Goal: Task Accomplishment & Management: Manage account settings

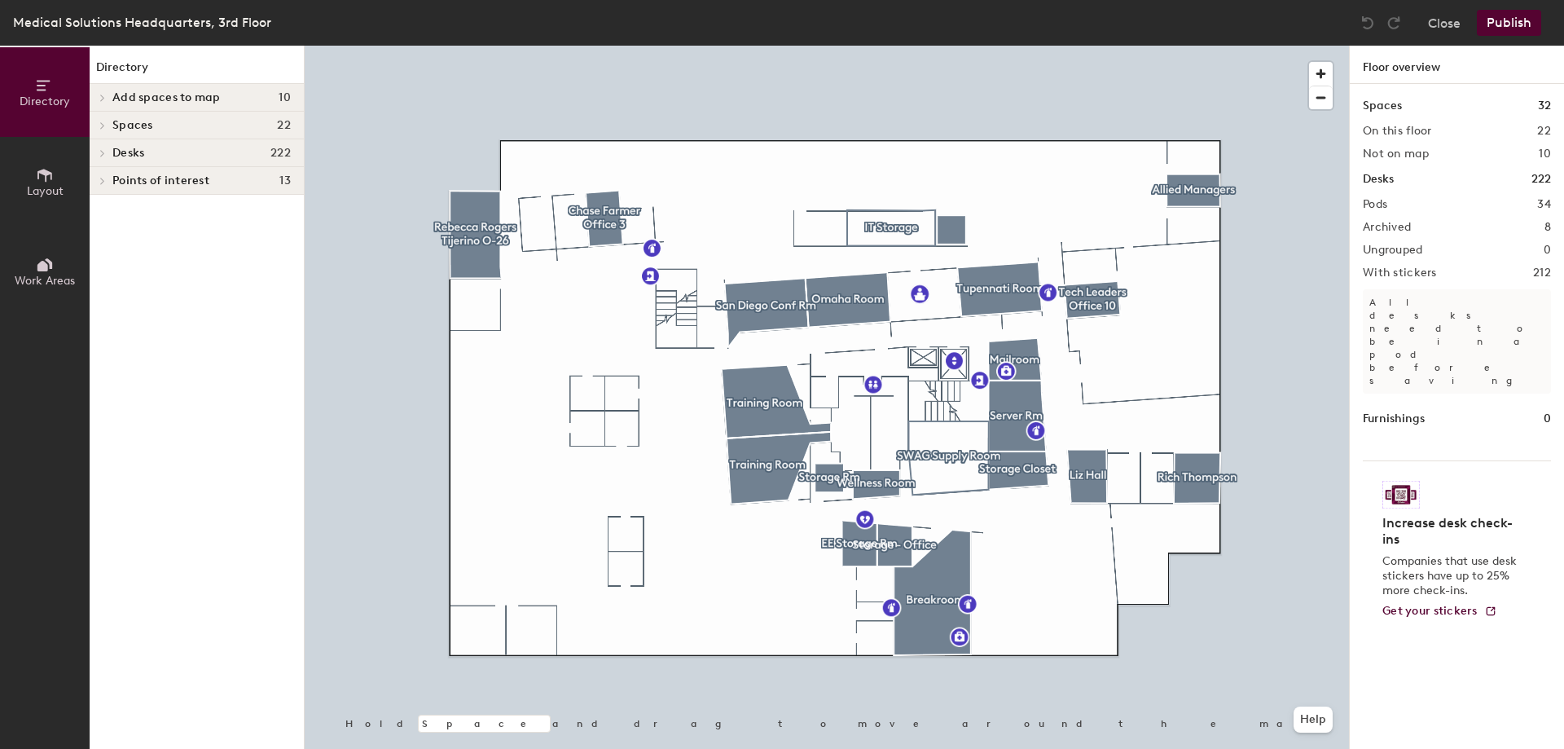
click at [536, 46] on div at bounding box center [827, 46] width 1044 height 0
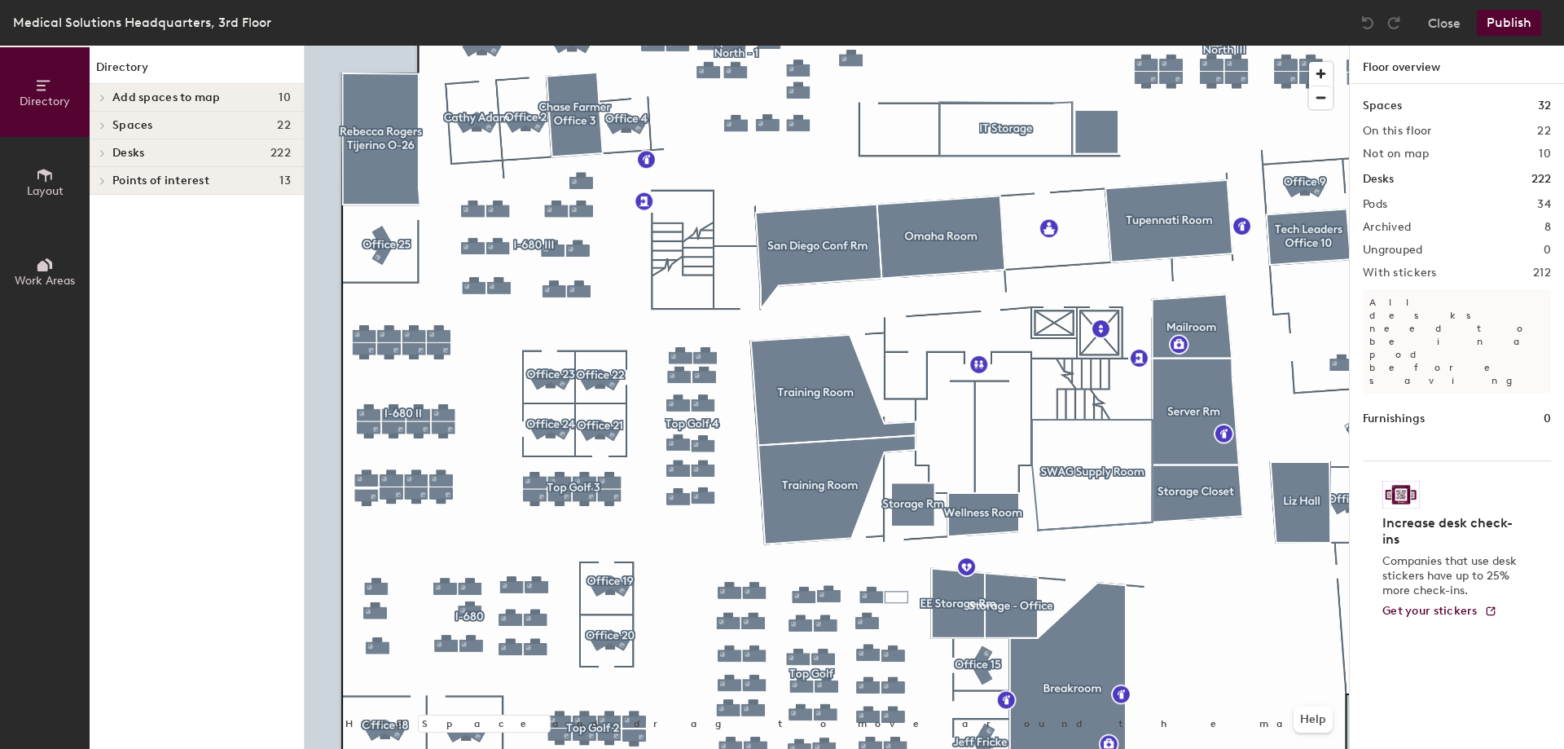
click at [551, 46] on div at bounding box center [827, 46] width 1044 height 0
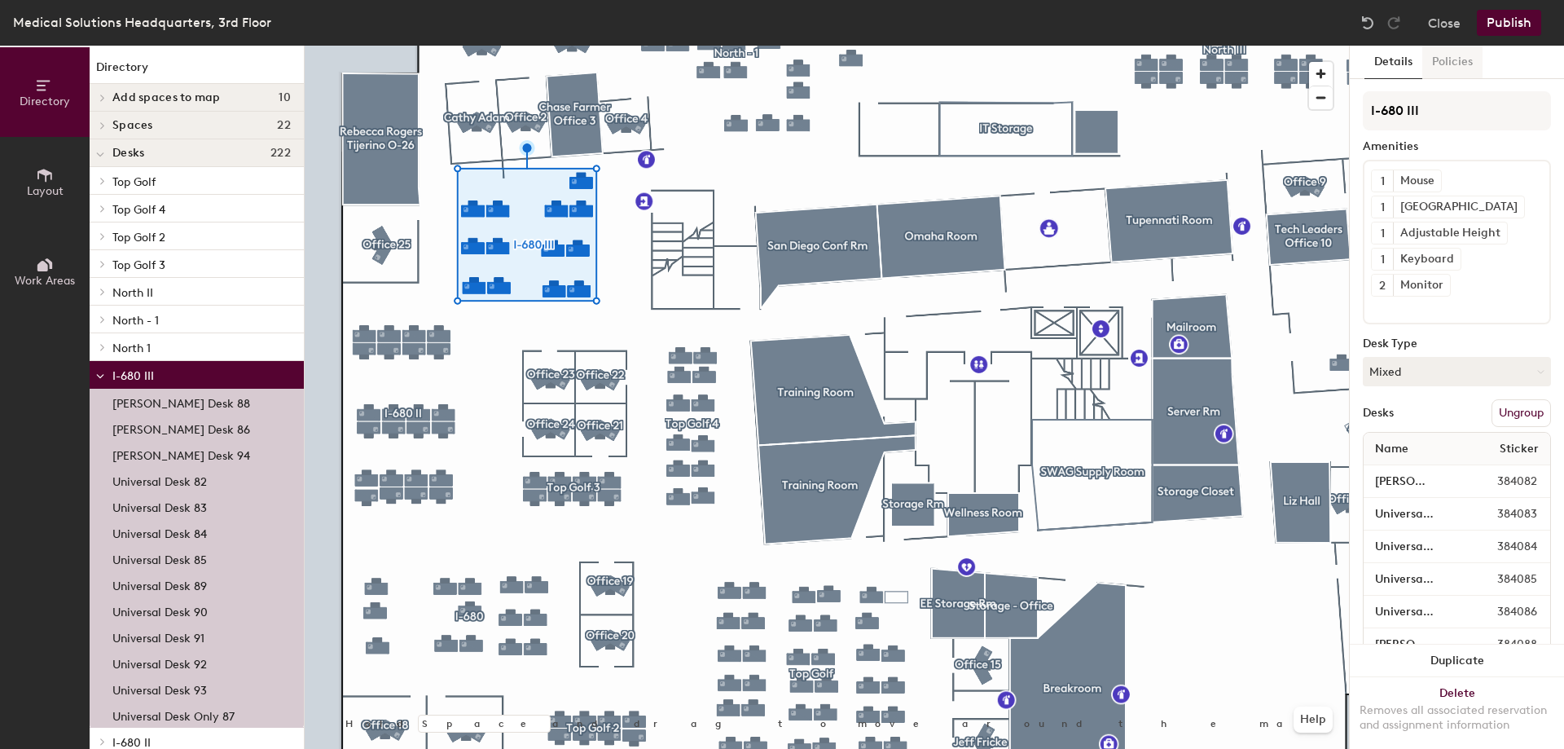
click at [1459, 64] on button "Policies" at bounding box center [1452, 62] width 60 height 33
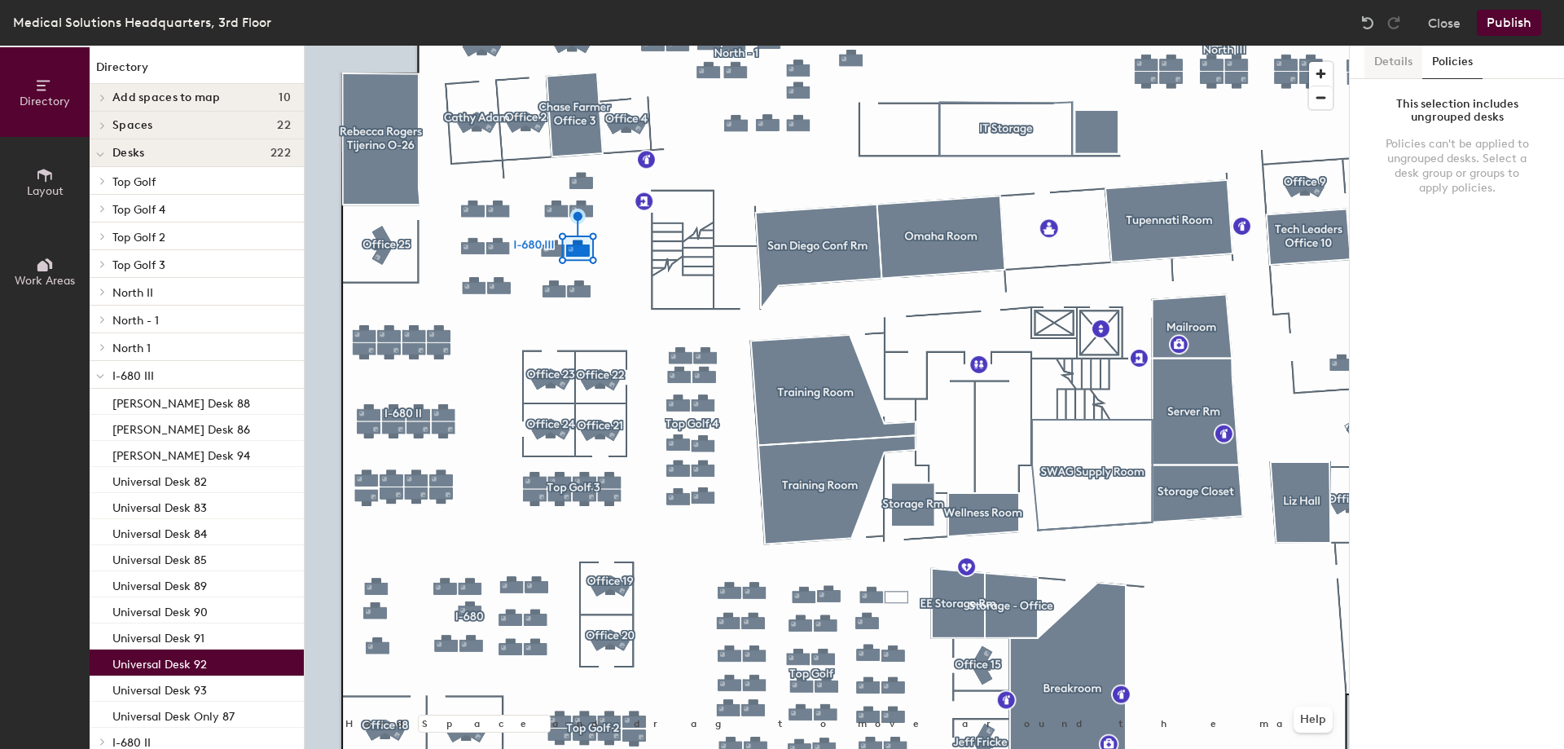
click at [1378, 67] on button "Details" at bounding box center [1393, 62] width 58 height 33
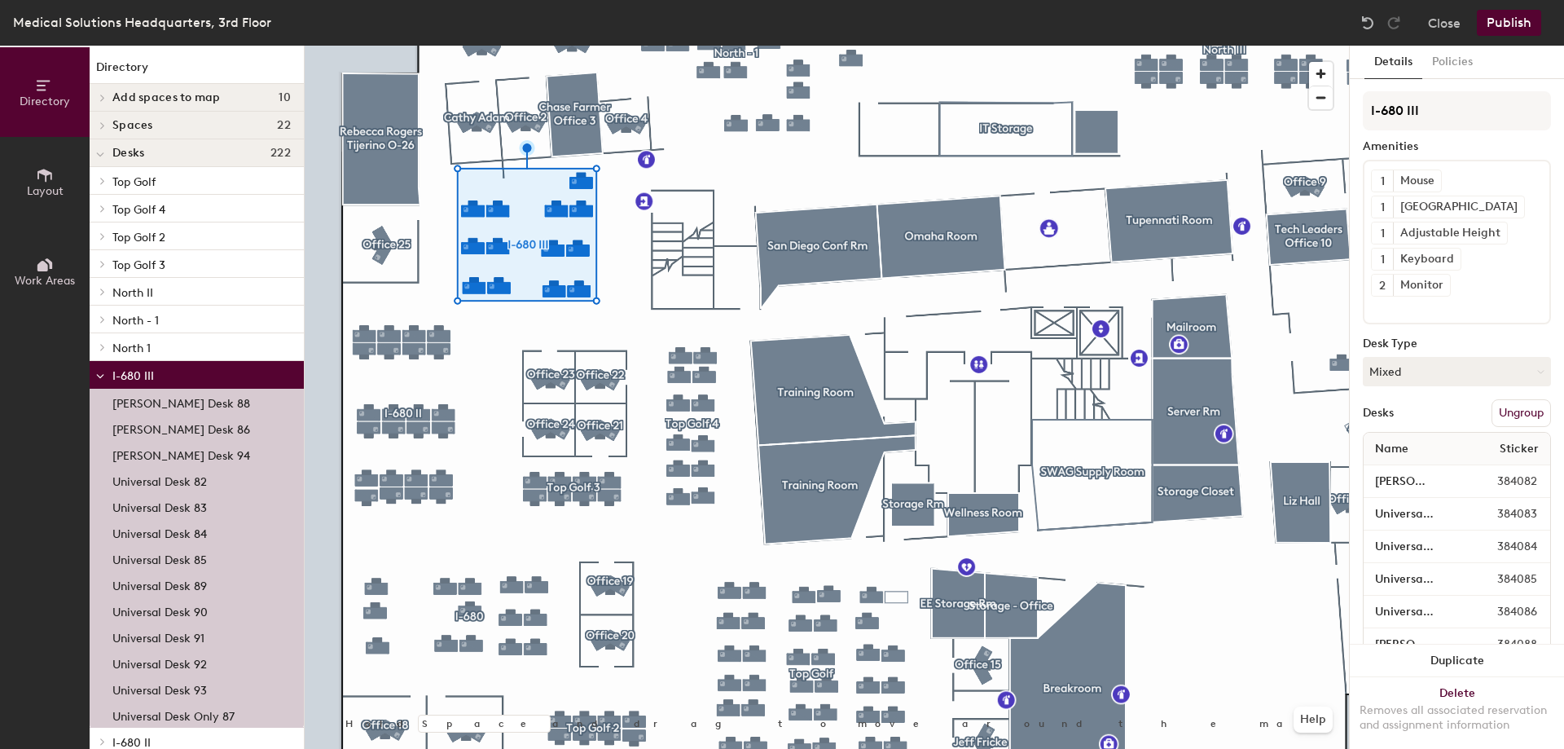
click at [194, 665] on p "Universal Desk 92" at bounding box center [159, 661] width 94 height 19
click at [1461, 63] on button "Policies" at bounding box center [1452, 62] width 60 height 33
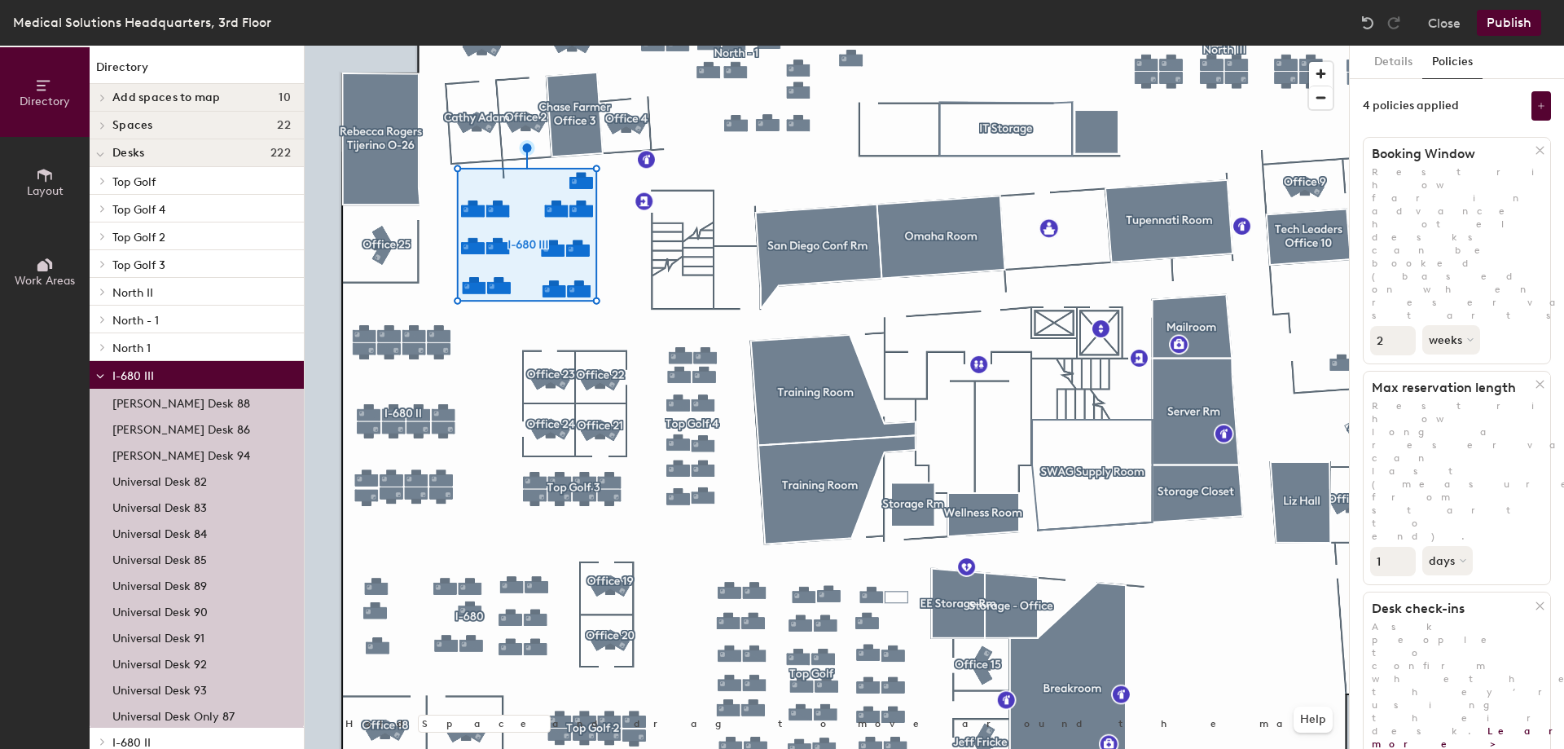
drag, startPoint x: 1388, startPoint y: 338, endPoint x: 1372, endPoint y: 339, distance: 15.5
click at [1372, 547] on input "1" at bounding box center [1393, 561] width 46 height 29
type input "5"
click at [1509, 18] on button "Publish" at bounding box center [1509, 23] width 64 height 26
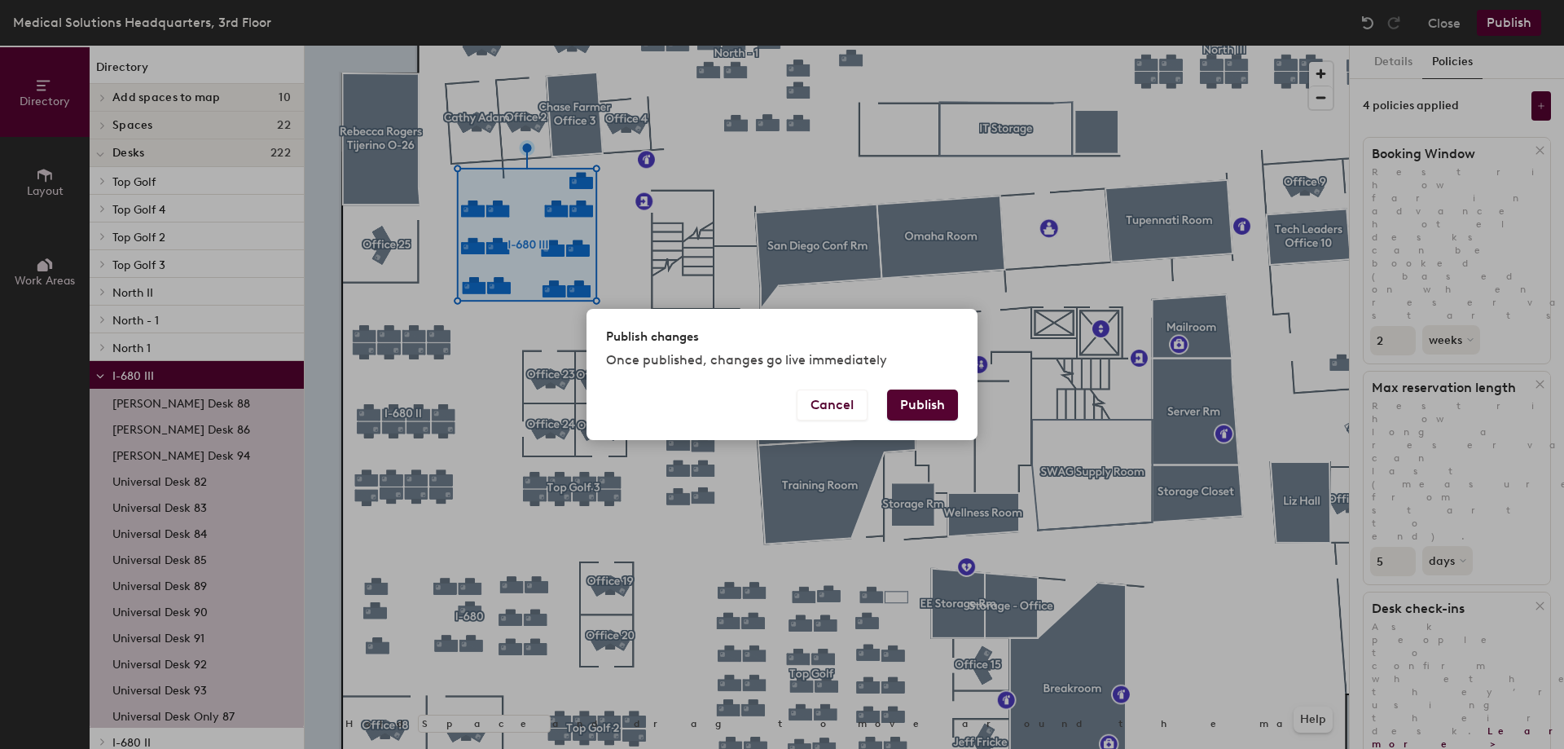
click at [923, 402] on button "Publish" at bounding box center [922, 404] width 71 height 31
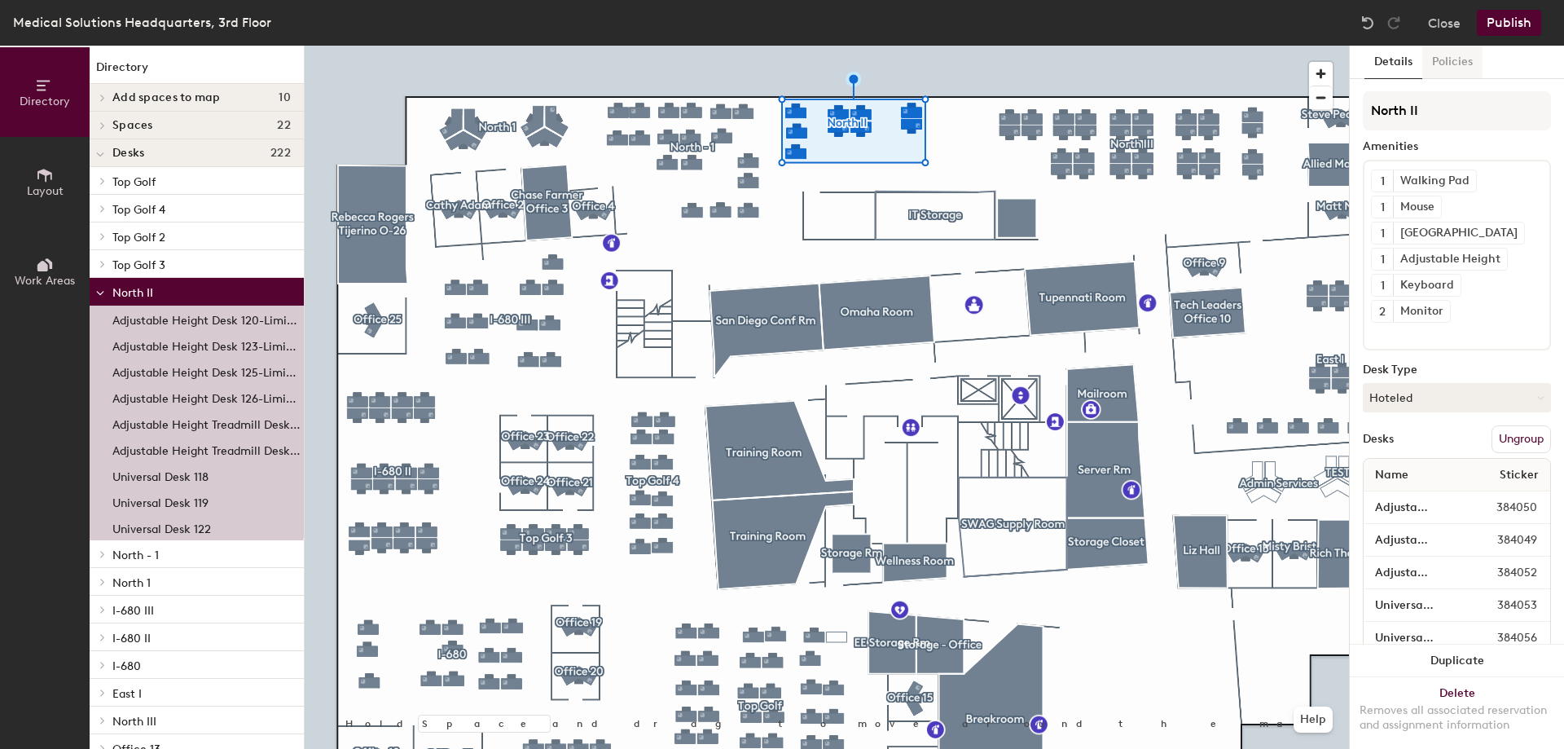
click at [1444, 64] on button "Policies" at bounding box center [1452, 62] width 60 height 33
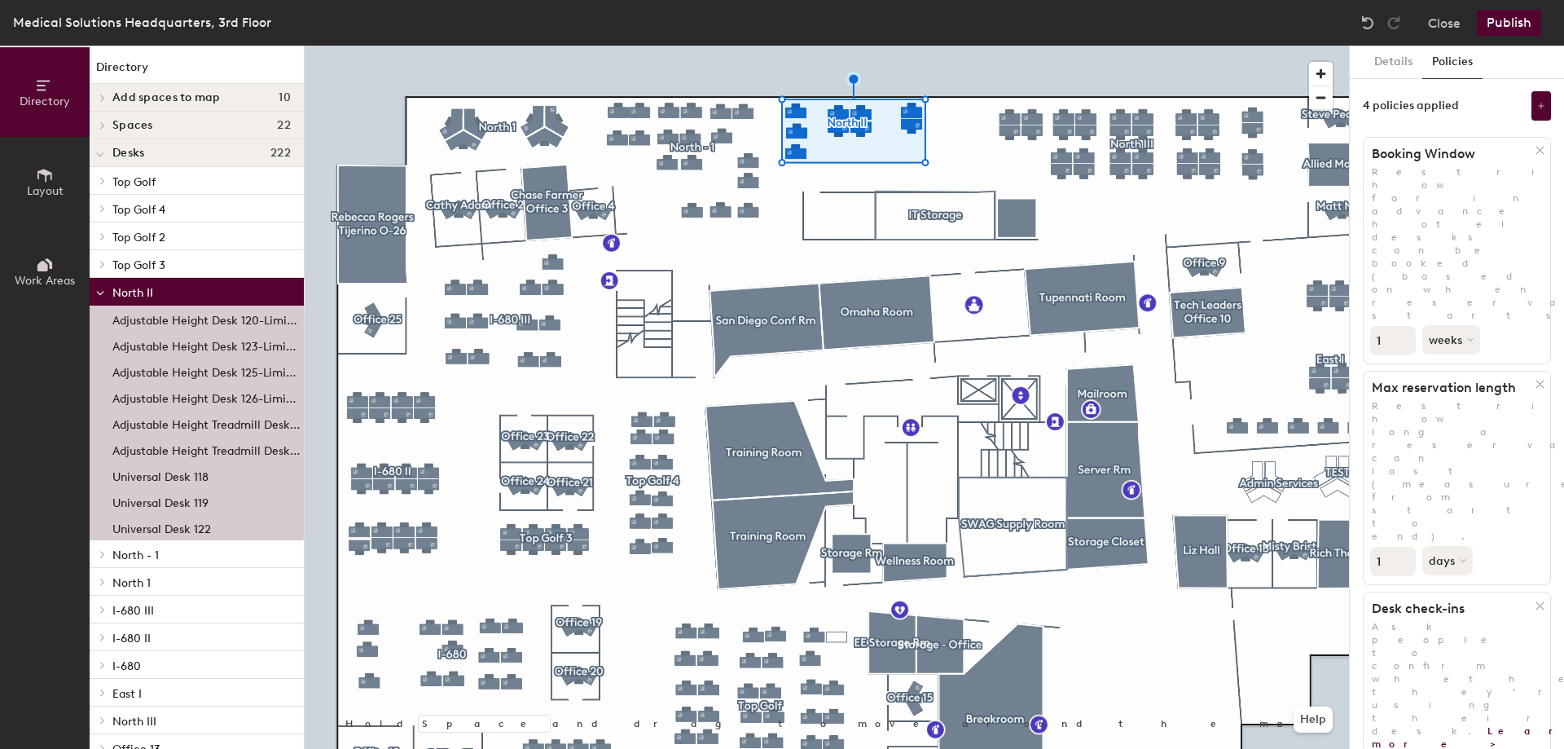
click at [1404, 326] on input "1" at bounding box center [1393, 340] width 46 height 29
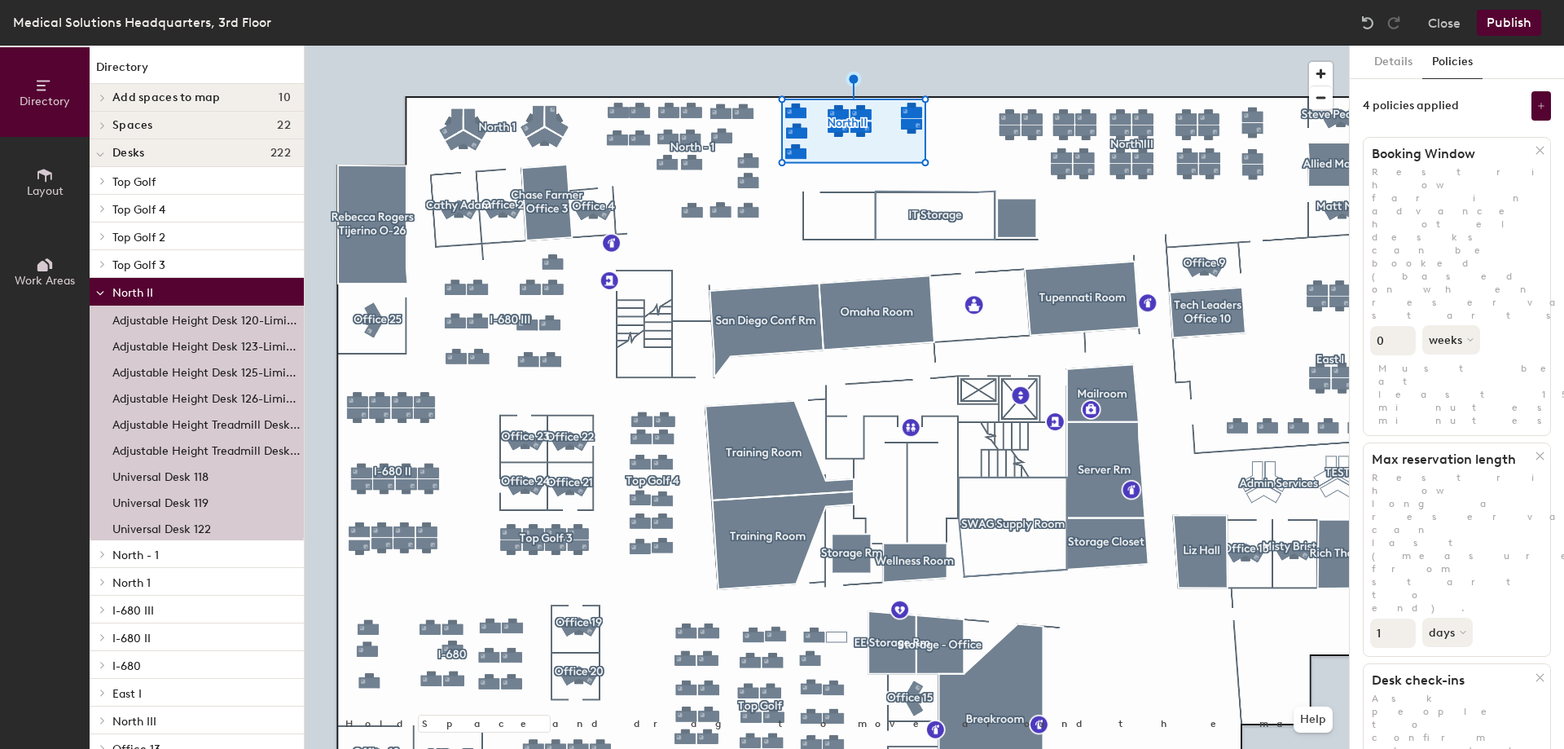
click at [1403, 326] on input "0" at bounding box center [1393, 340] width 46 height 29
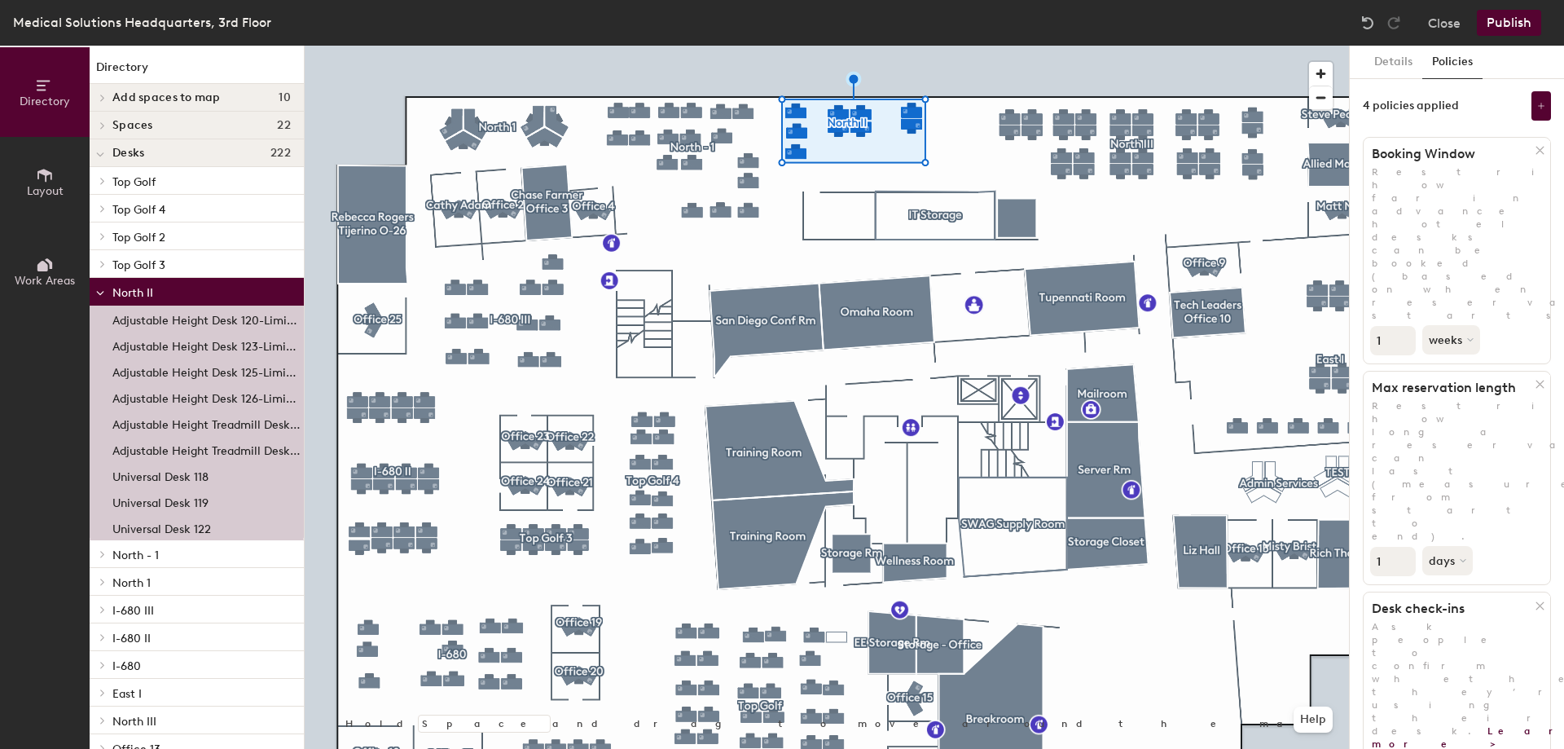
click at [1402, 326] on input "1" at bounding box center [1393, 340] width 46 height 29
click at [1435, 325] on button "weeks" at bounding box center [1452, 339] width 61 height 29
click at [1456, 414] on div "days" at bounding box center [1455, 426] width 64 height 24
click at [1402, 326] on input "2" at bounding box center [1393, 340] width 46 height 29
click at [1402, 326] on input "3" at bounding box center [1393, 340] width 46 height 29
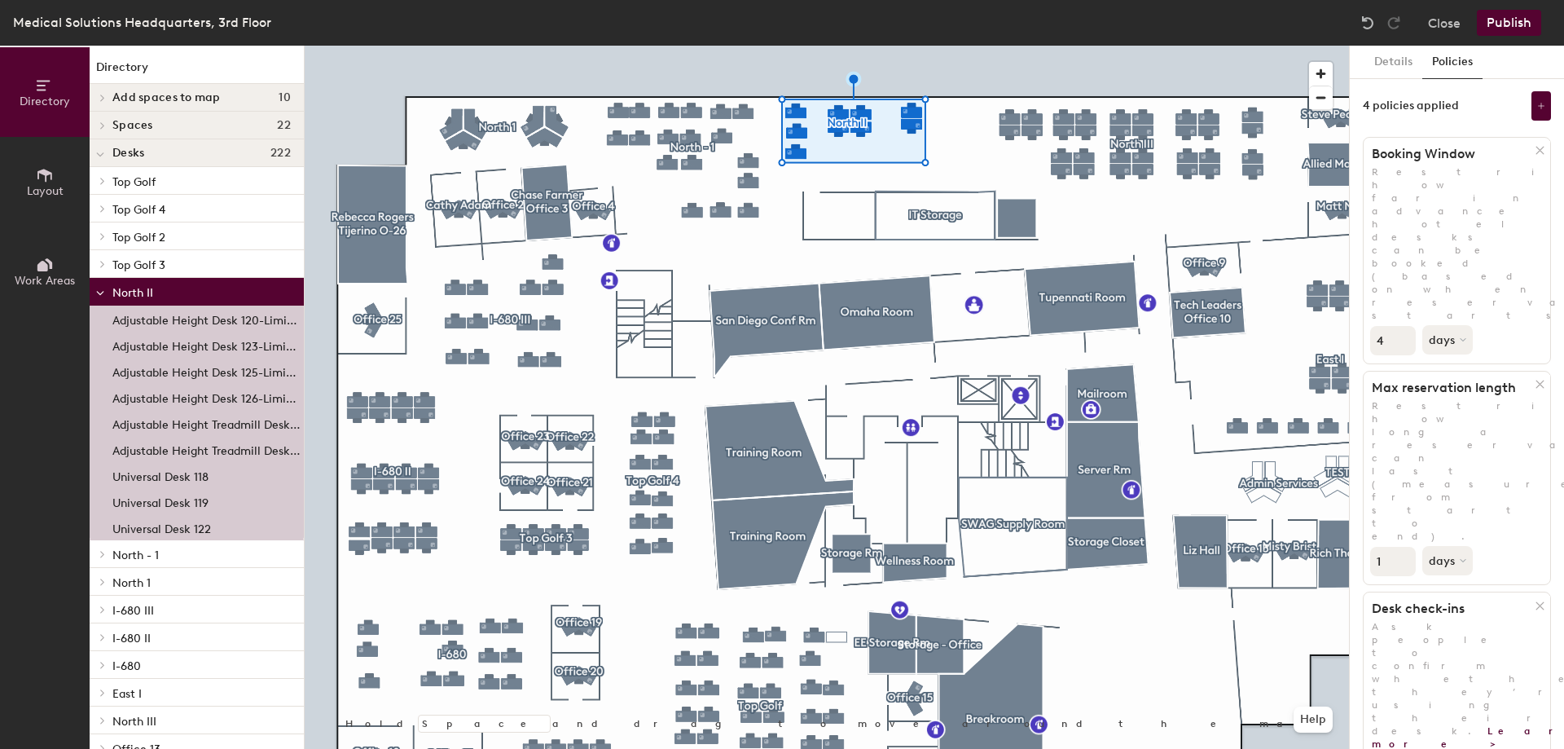
click at [1402, 326] on input "4" at bounding box center [1393, 340] width 46 height 29
type input "5"
click at [1402, 326] on input "5" at bounding box center [1393, 340] width 46 height 29
click at [1508, 322] on div "5 days" at bounding box center [1456, 338] width 187 height 33
click at [1512, 20] on button "Publish" at bounding box center [1509, 23] width 64 height 26
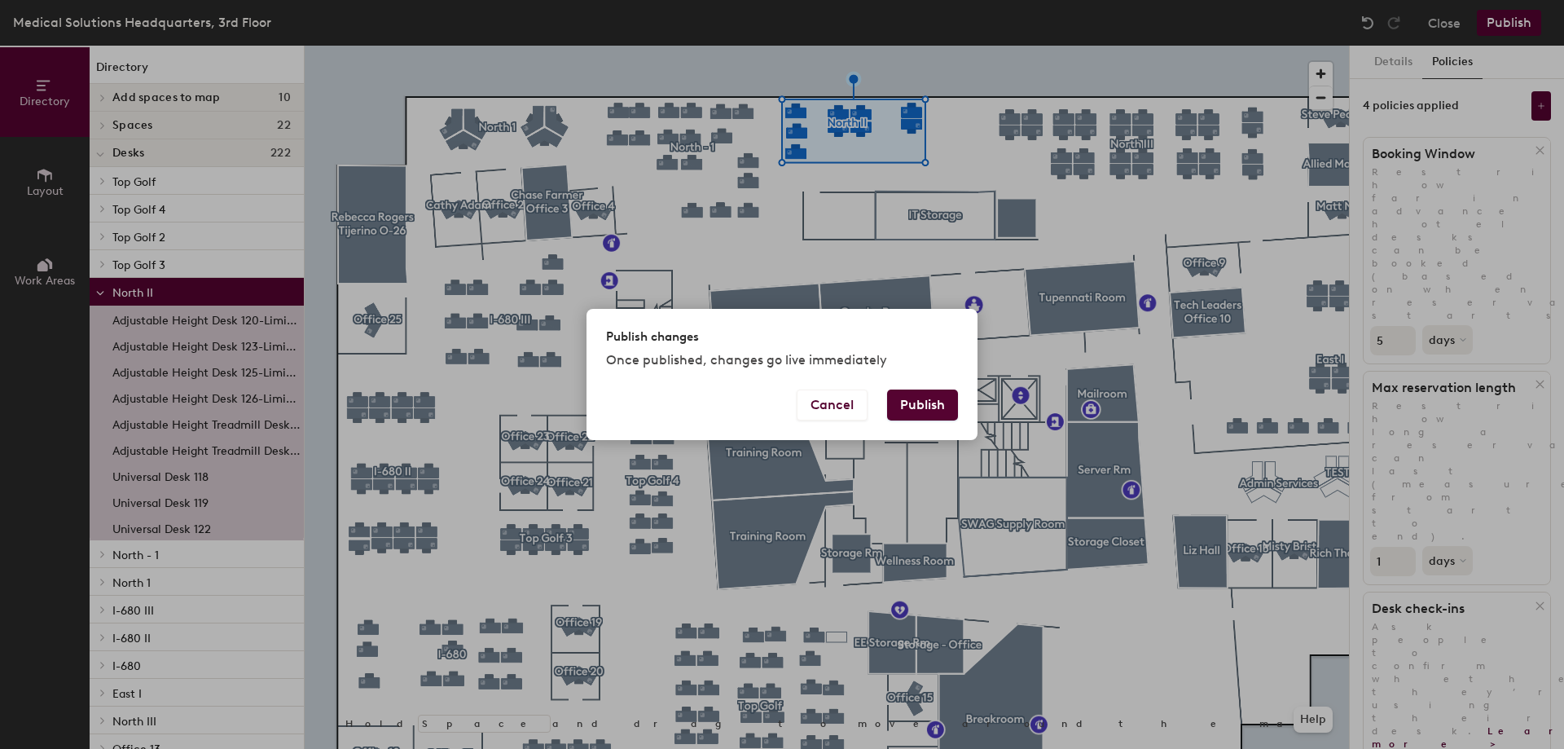
click at [918, 411] on button "Publish" at bounding box center [922, 404] width 71 height 31
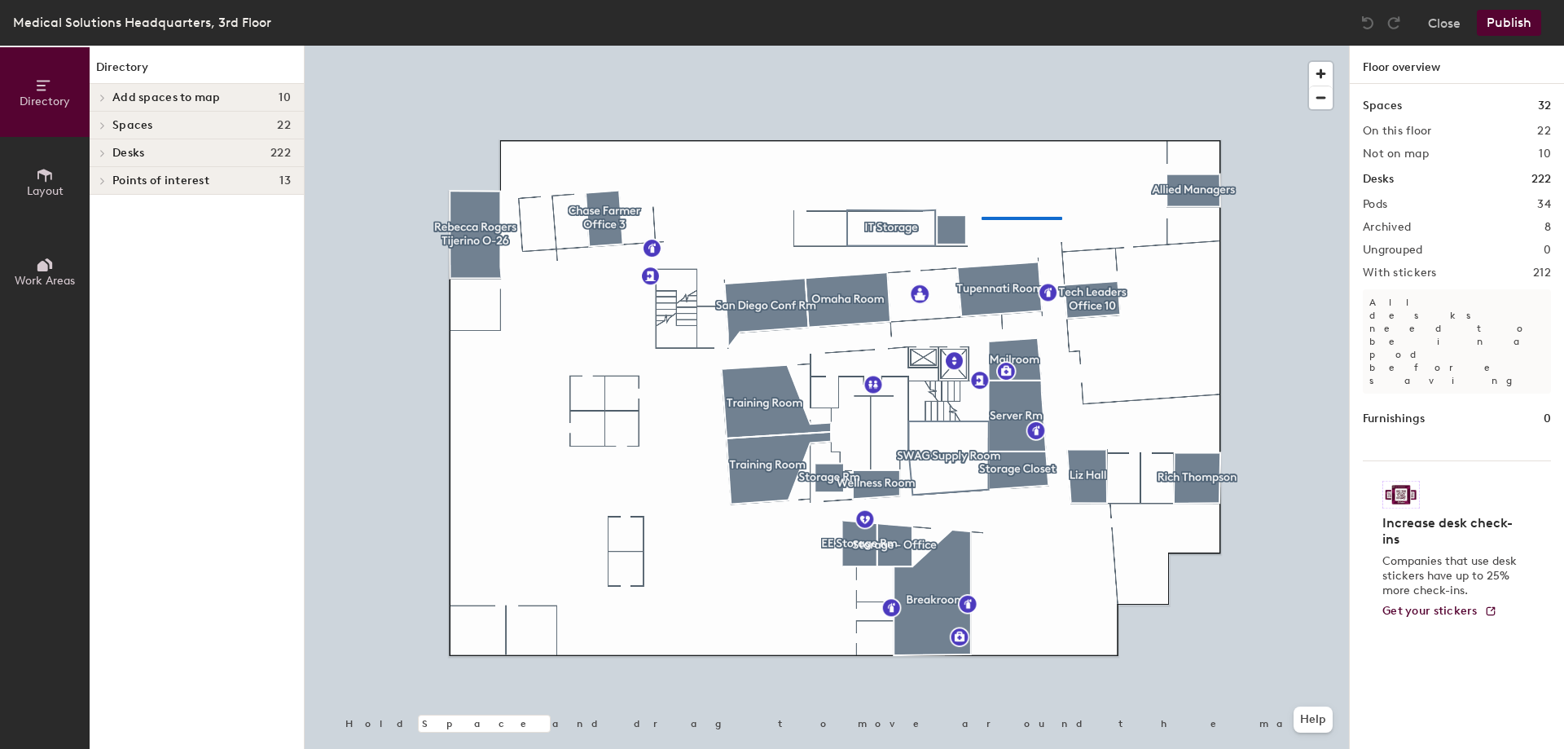
click at [981, 46] on div at bounding box center [827, 46] width 1044 height 0
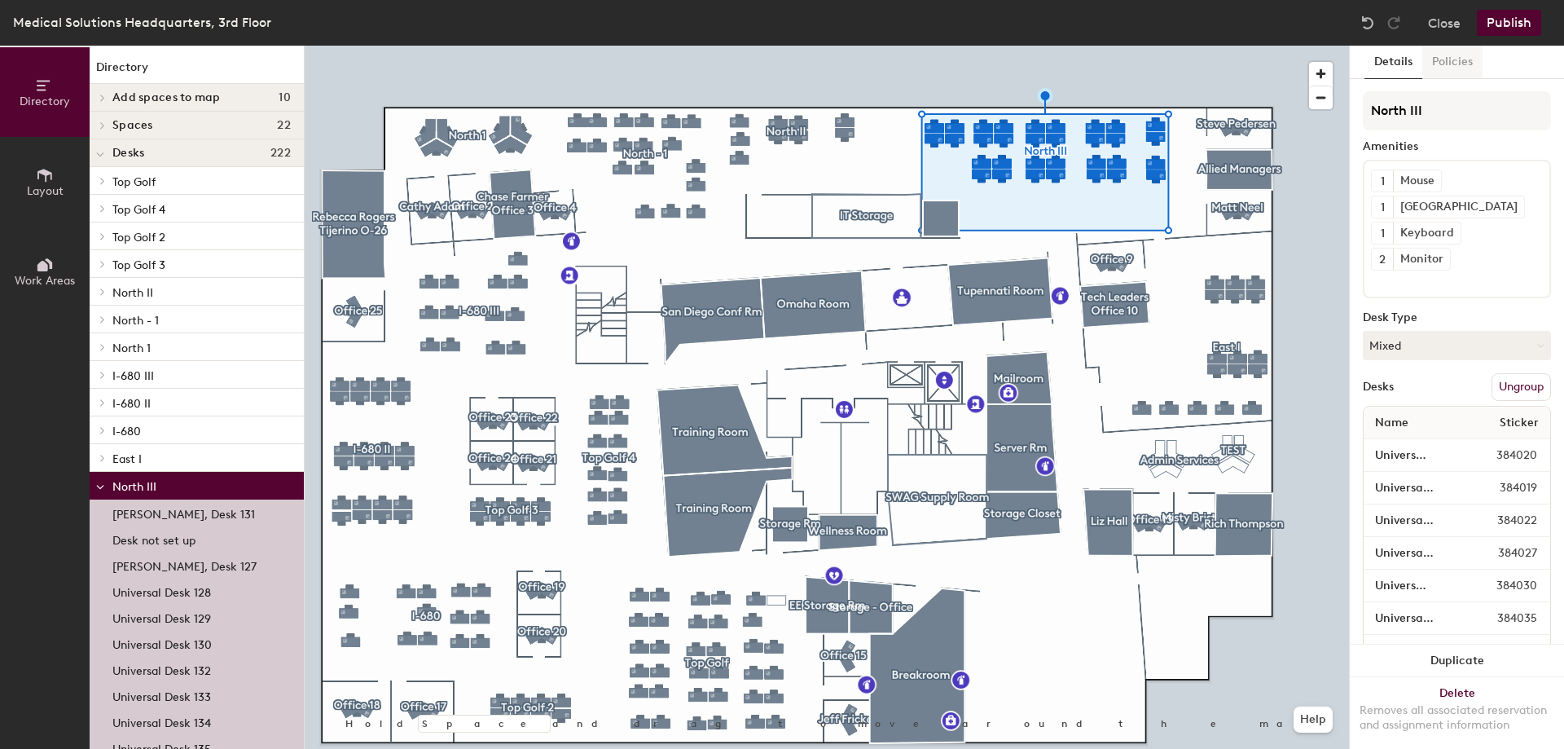
click at [1456, 66] on button "Policies" at bounding box center [1452, 62] width 60 height 33
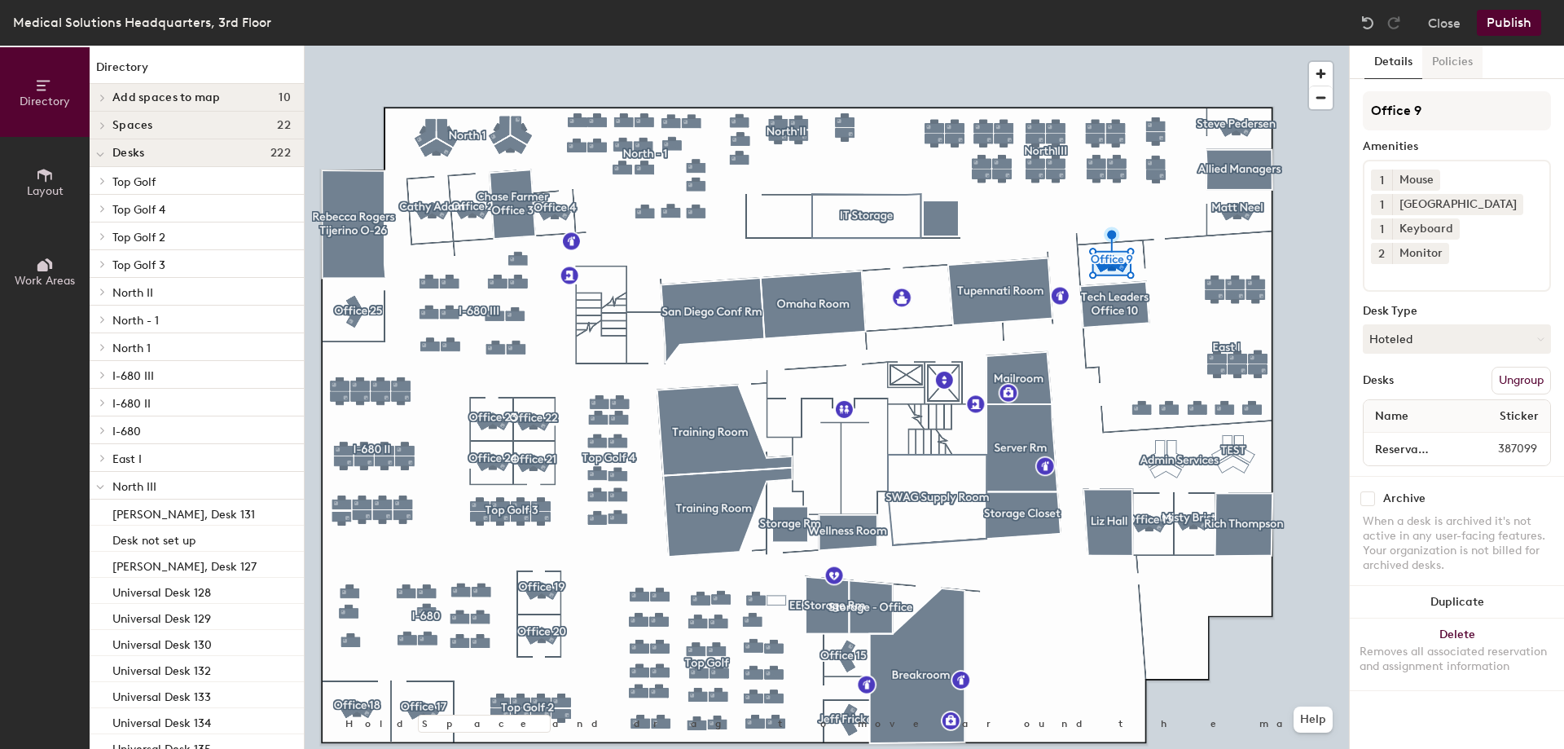
click at [1441, 68] on button "Policies" at bounding box center [1452, 62] width 60 height 33
click at [1444, 69] on button "Policies" at bounding box center [1452, 62] width 60 height 33
click at [1449, 67] on button "Policies" at bounding box center [1452, 62] width 60 height 33
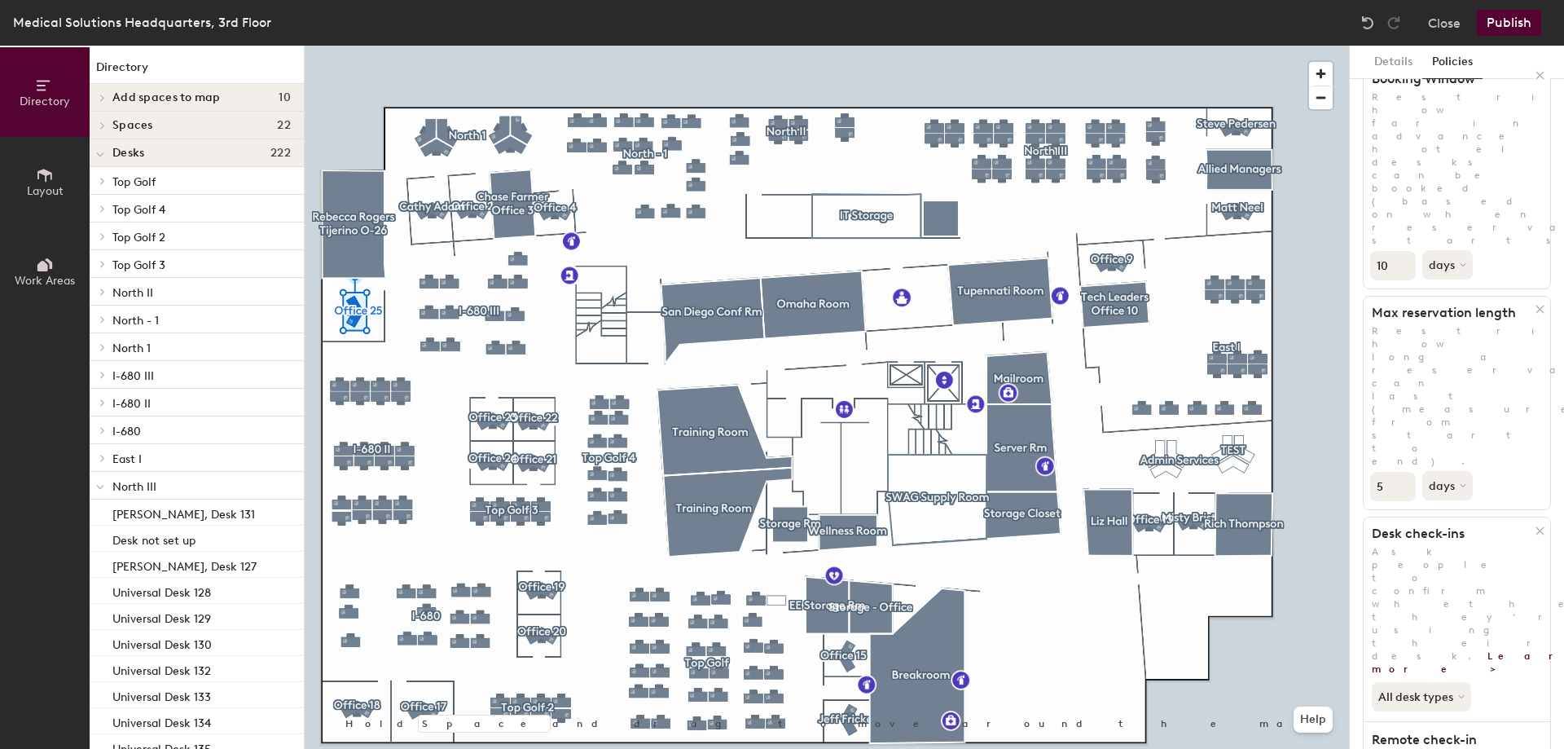
scroll to position [197, 0]
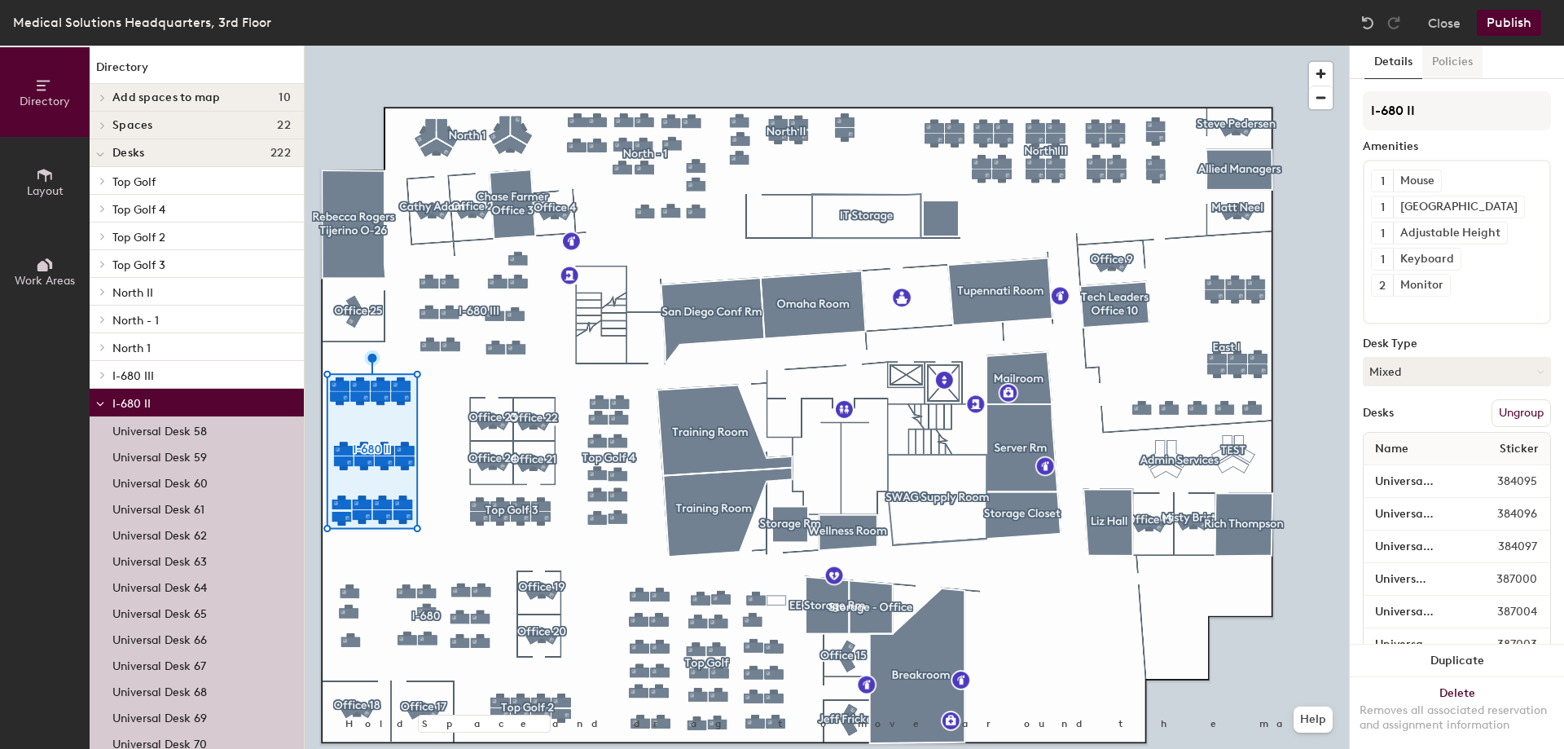
click at [1468, 52] on button "Policies" at bounding box center [1452, 62] width 60 height 33
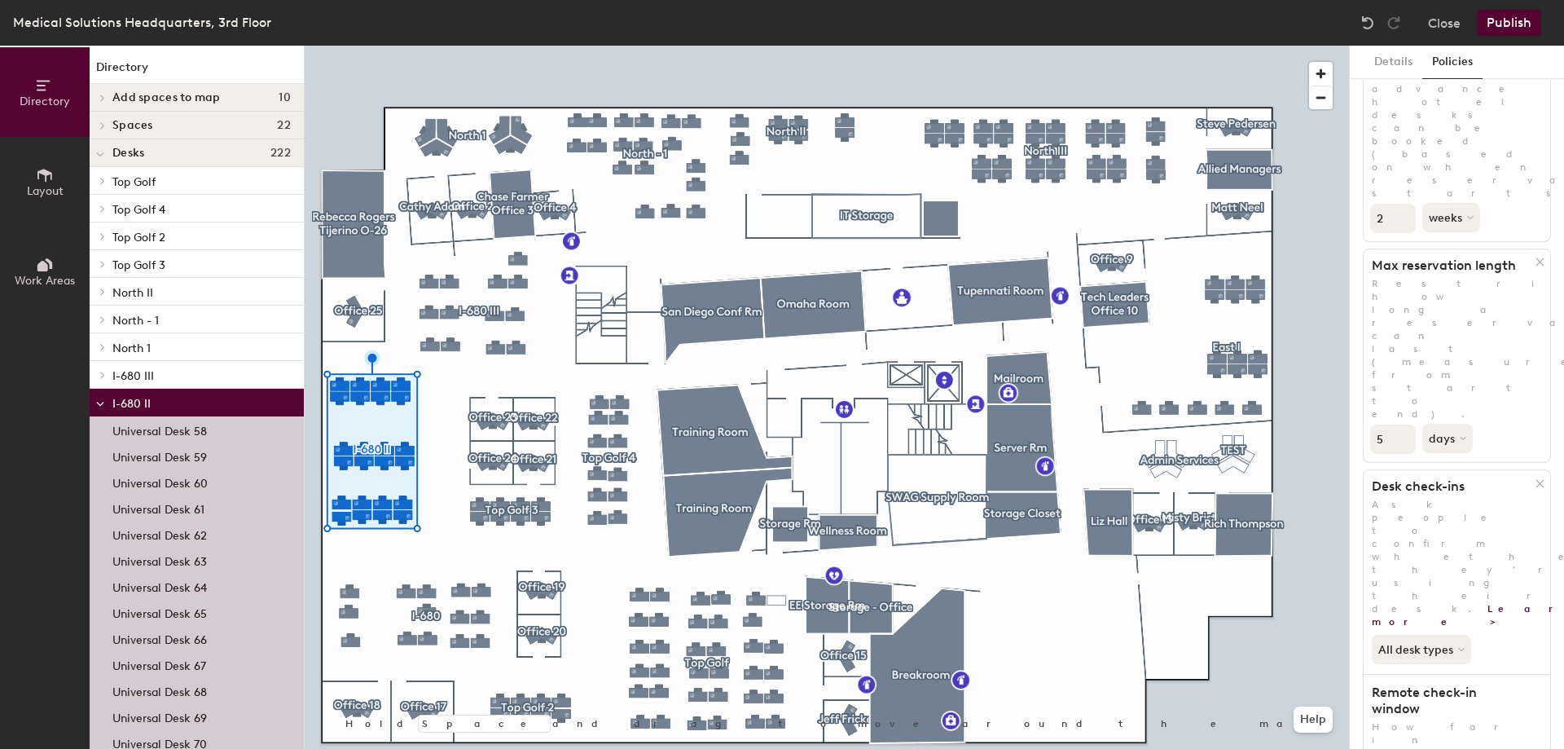
scroll to position [0, 0]
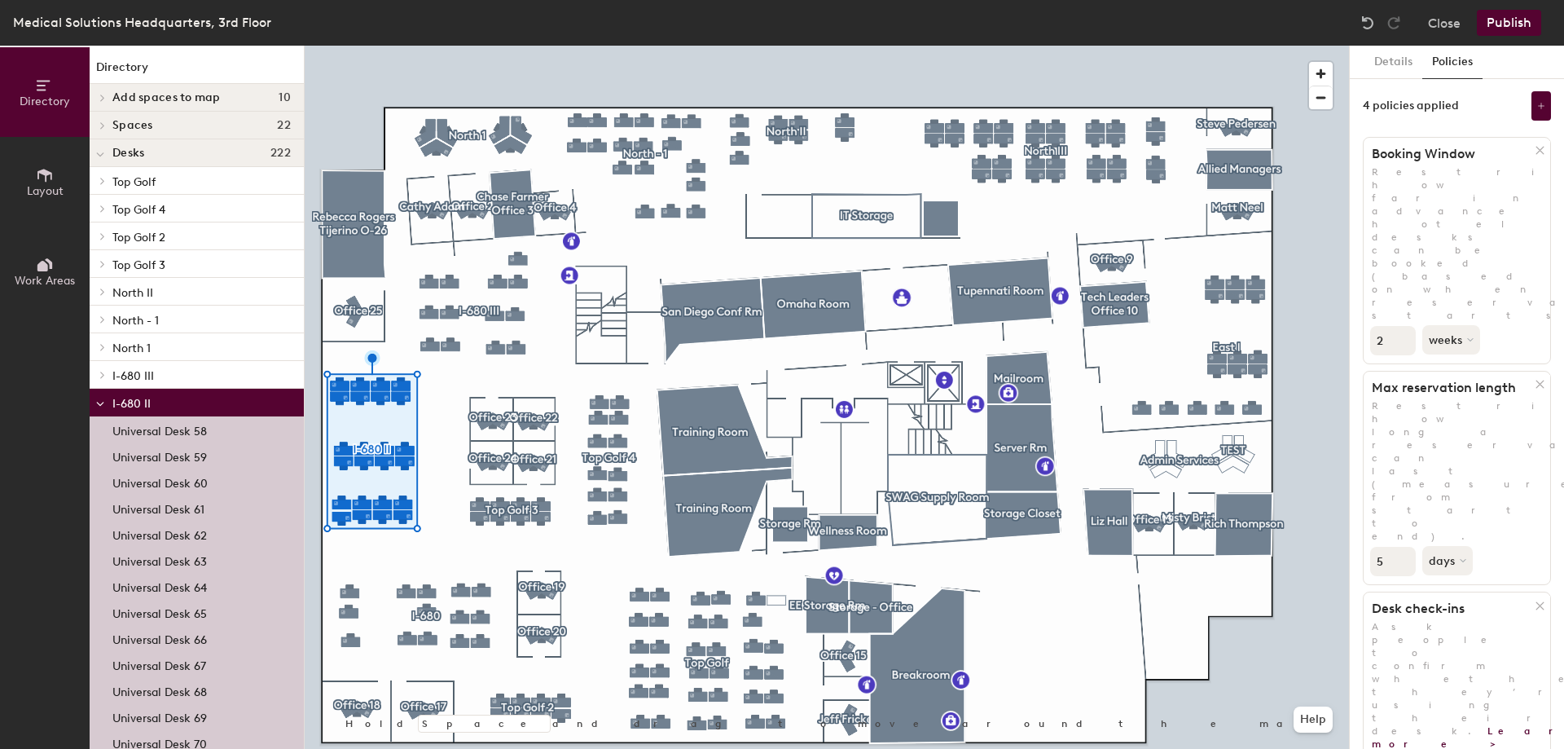
click at [441, 46] on div at bounding box center [827, 46] width 1044 height 0
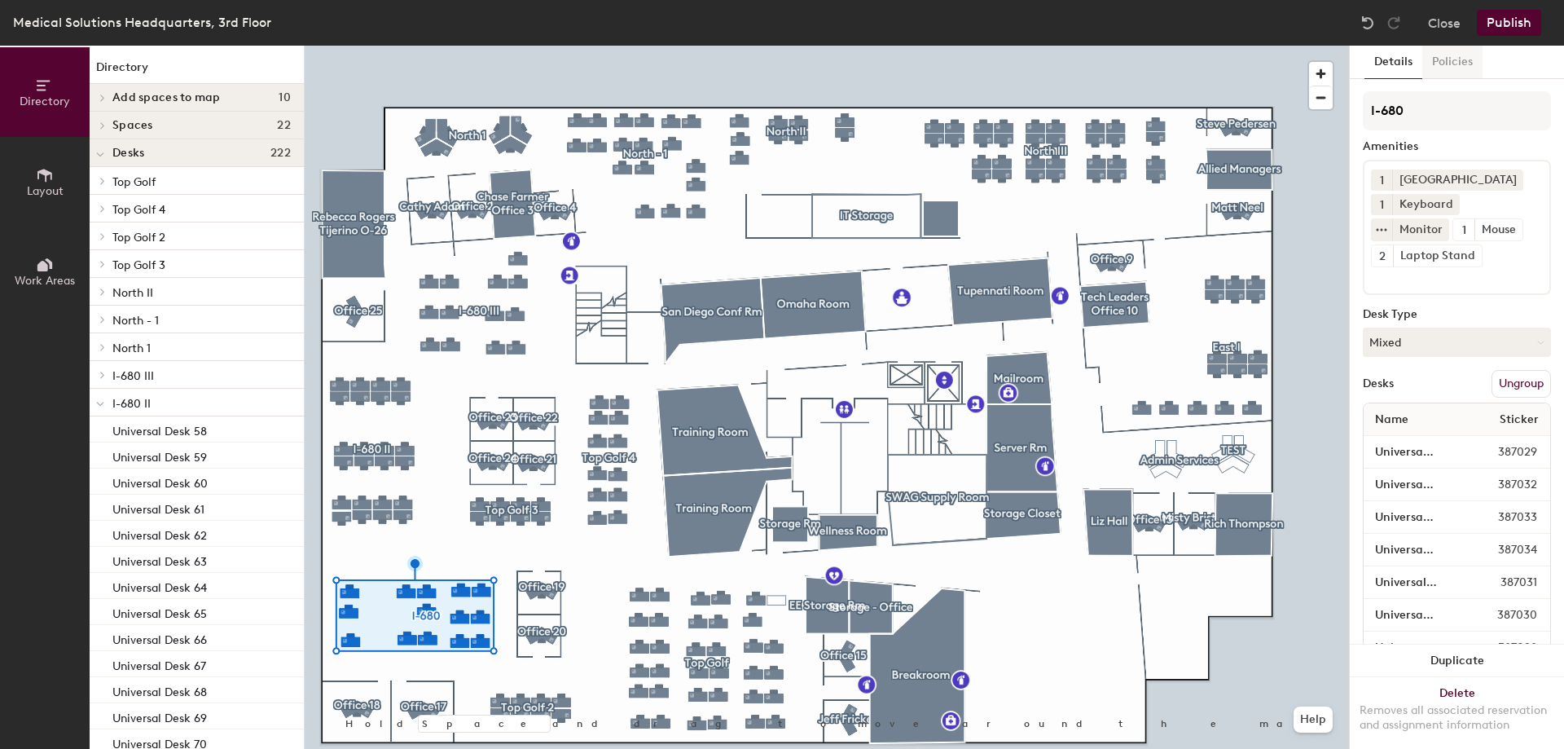
click at [1448, 59] on button "Policies" at bounding box center [1452, 62] width 60 height 33
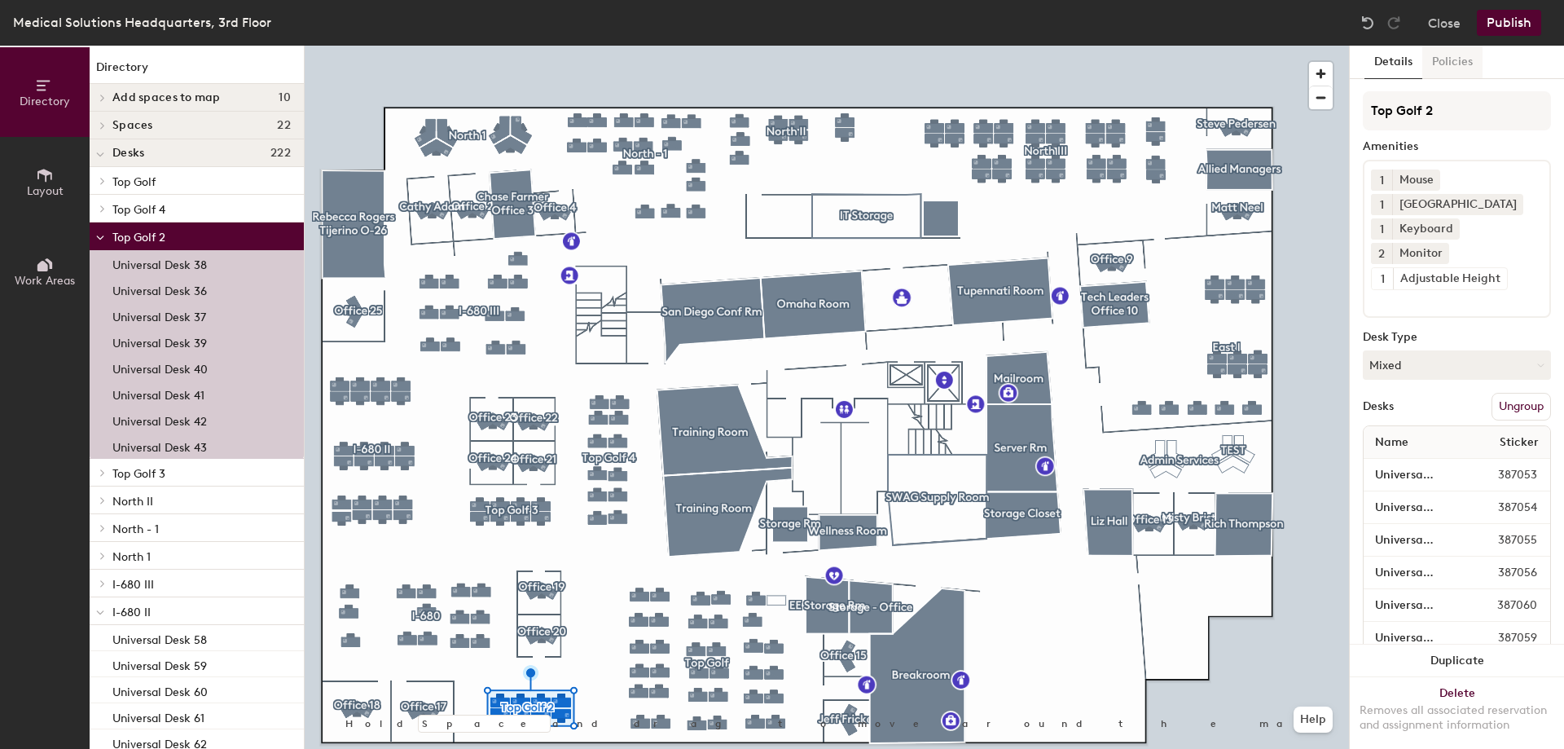
click at [1462, 50] on button "Policies" at bounding box center [1452, 62] width 60 height 33
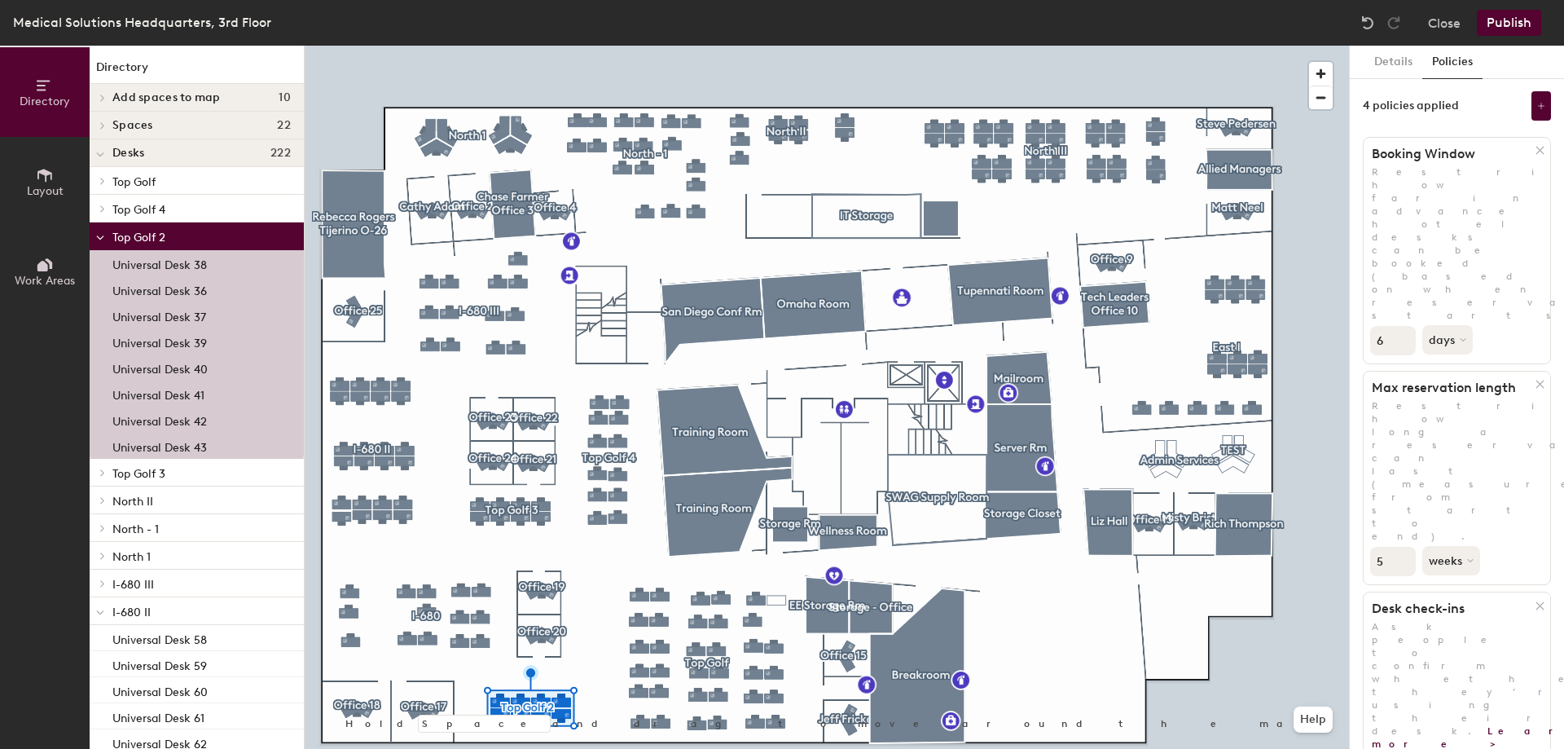
click at [1400, 326] on input "6" at bounding box center [1393, 340] width 46 height 29
click at [1400, 326] on input "7" at bounding box center [1393, 340] width 46 height 29
click at [1400, 326] on input "8" at bounding box center [1393, 340] width 46 height 29
click at [1400, 326] on input "9" at bounding box center [1393, 340] width 46 height 29
click at [1400, 326] on input "10" at bounding box center [1393, 340] width 46 height 29
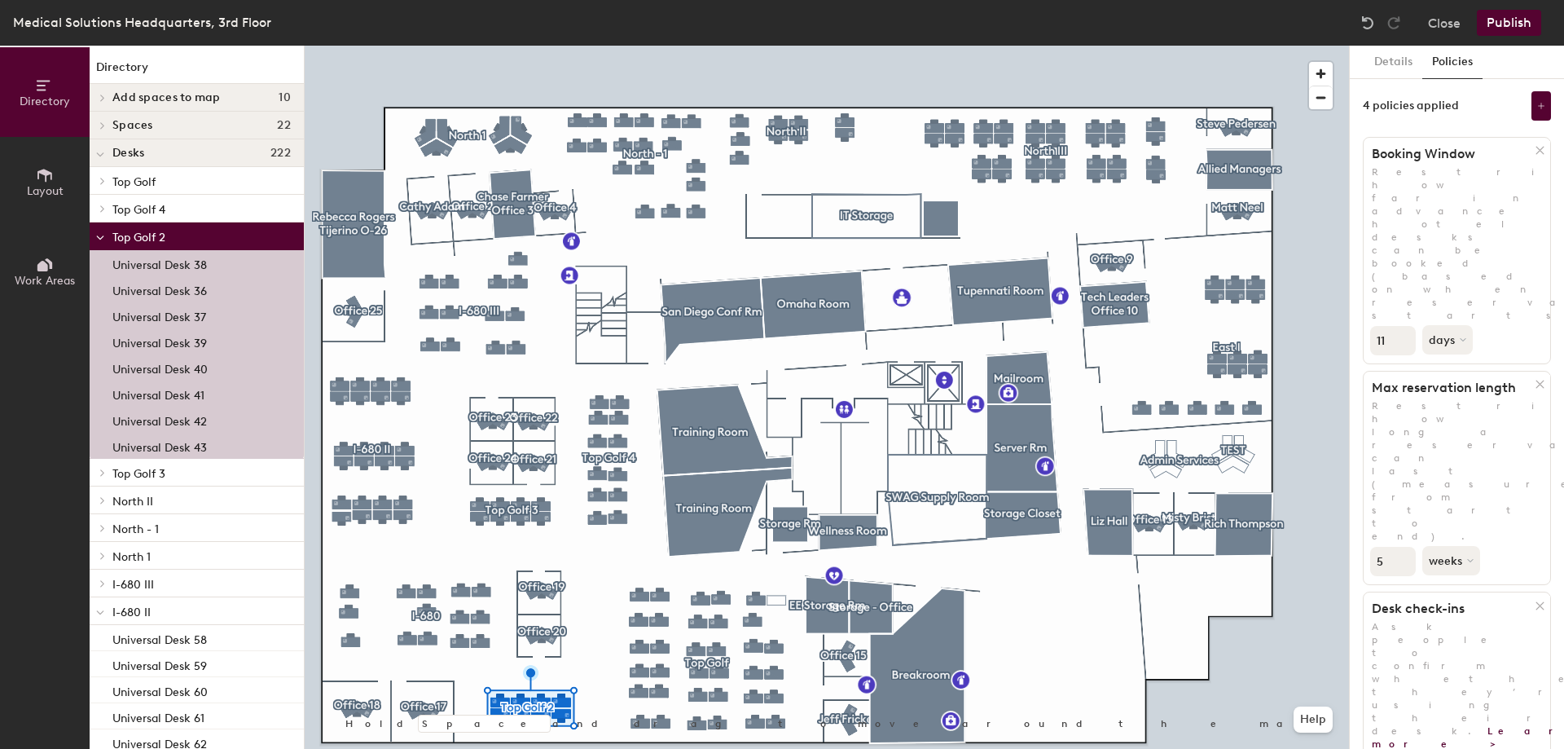
click at [1400, 326] on input "11" at bounding box center [1393, 340] width 46 height 29
click at [1403, 326] on input "12" at bounding box center [1393, 340] width 46 height 29
click at [1400, 326] on input "11" at bounding box center [1393, 340] width 46 height 29
type input "10"
click at [1400, 326] on input "10" at bounding box center [1393, 340] width 46 height 29
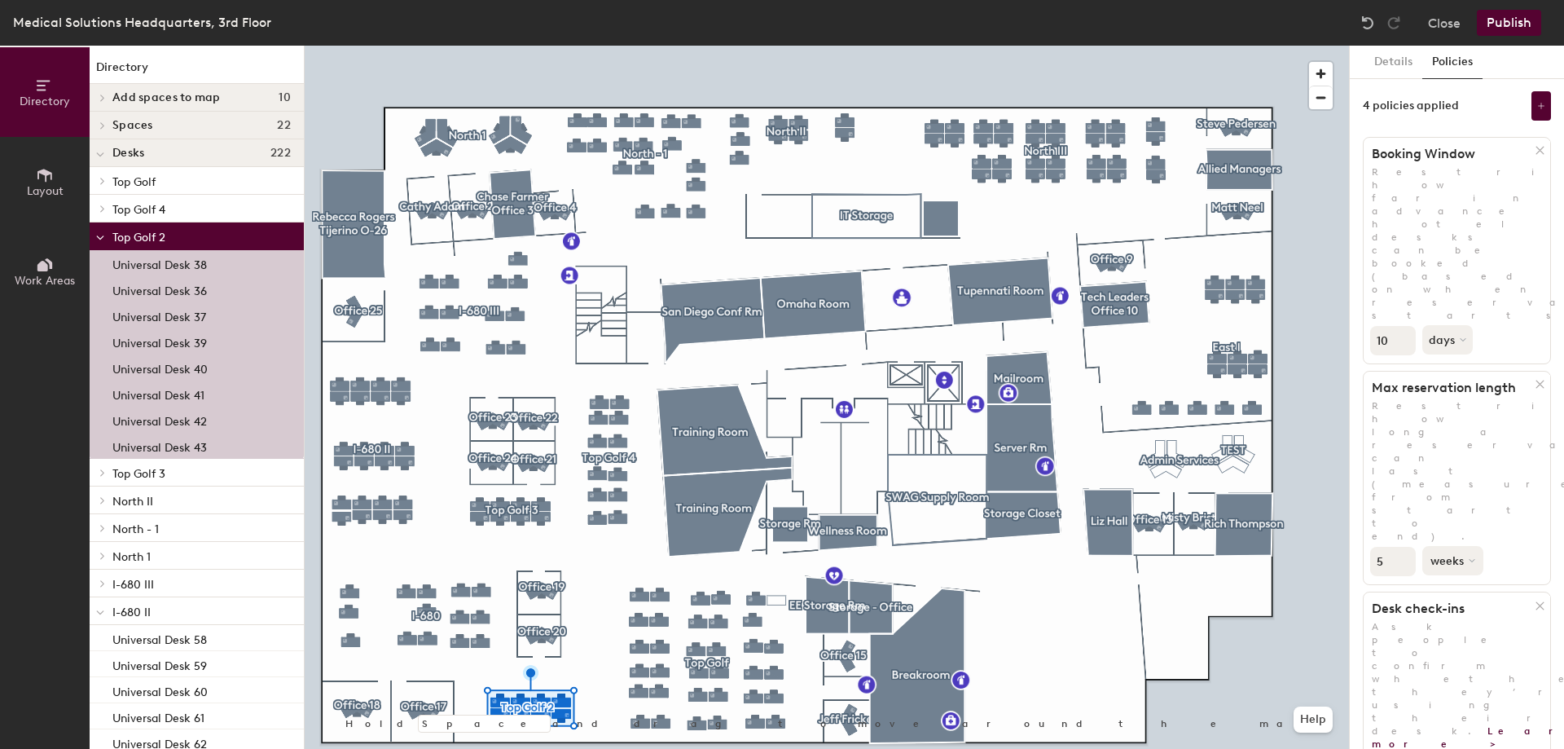
click at [1442, 546] on button "weeks" at bounding box center [1452, 560] width 61 height 29
click at [1459, 634] on div "days" at bounding box center [1455, 646] width 64 height 24
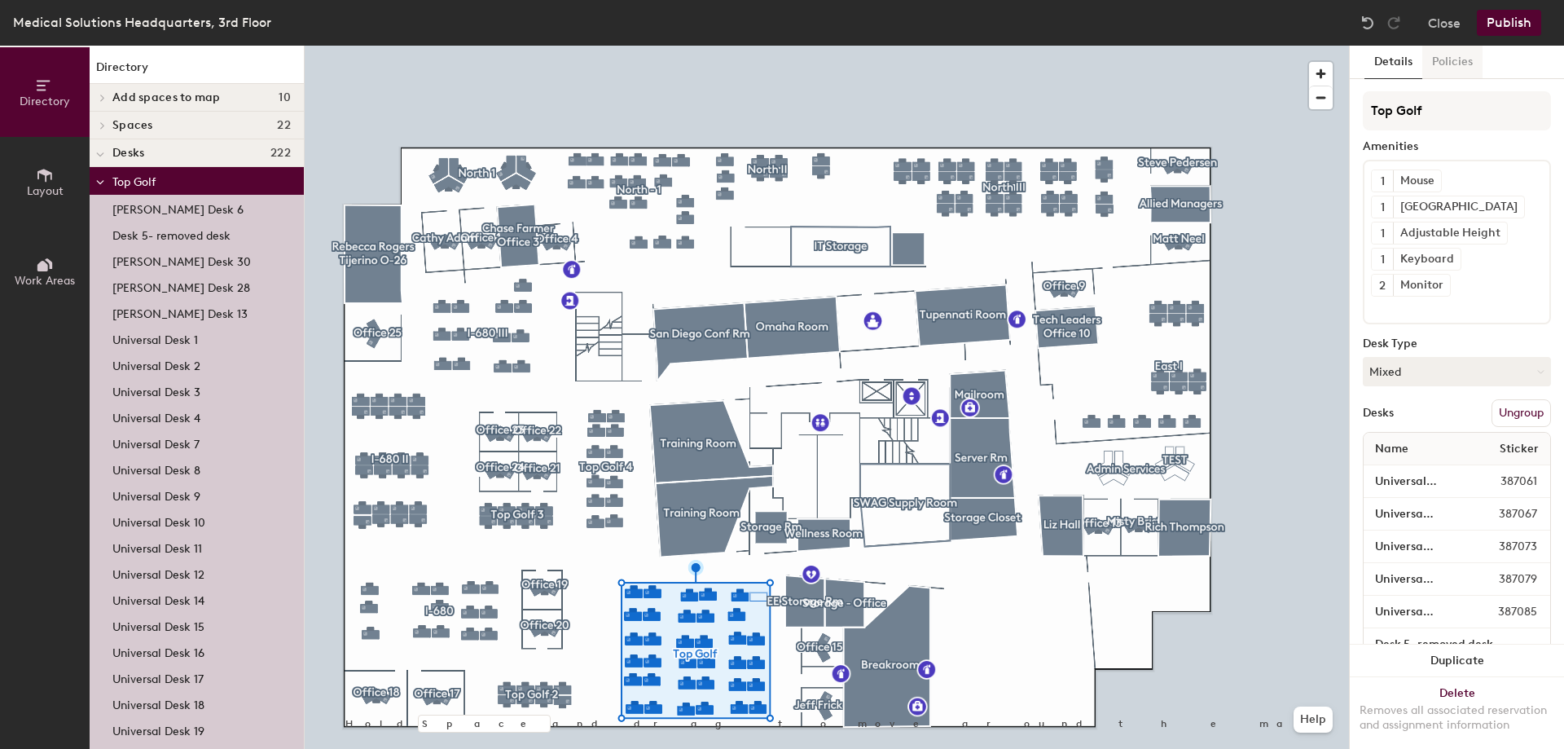
click at [1447, 65] on button "Policies" at bounding box center [1452, 62] width 60 height 33
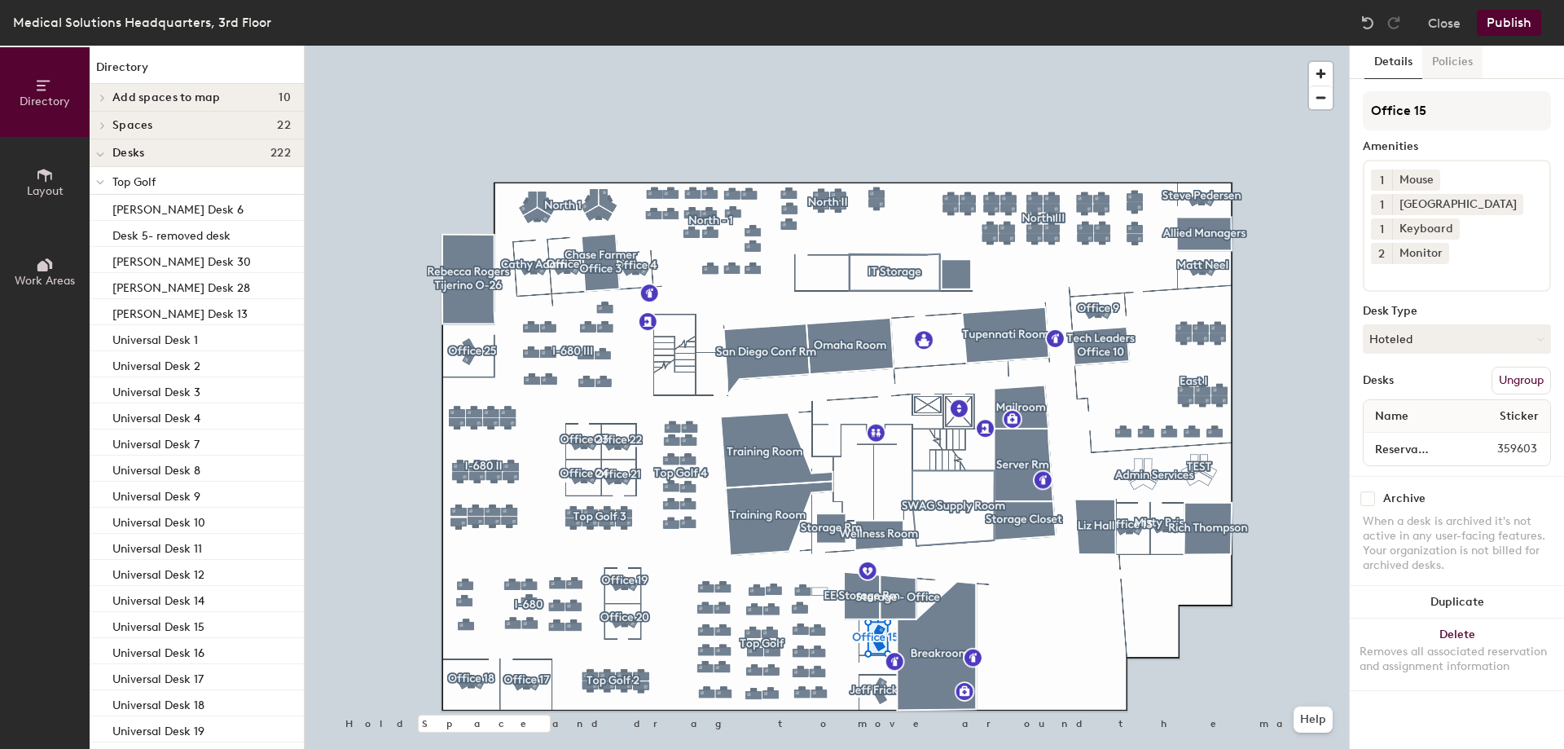
click at [1459, 64] on button "Policies" at bounding box center [1452, 62] width 60 height 33
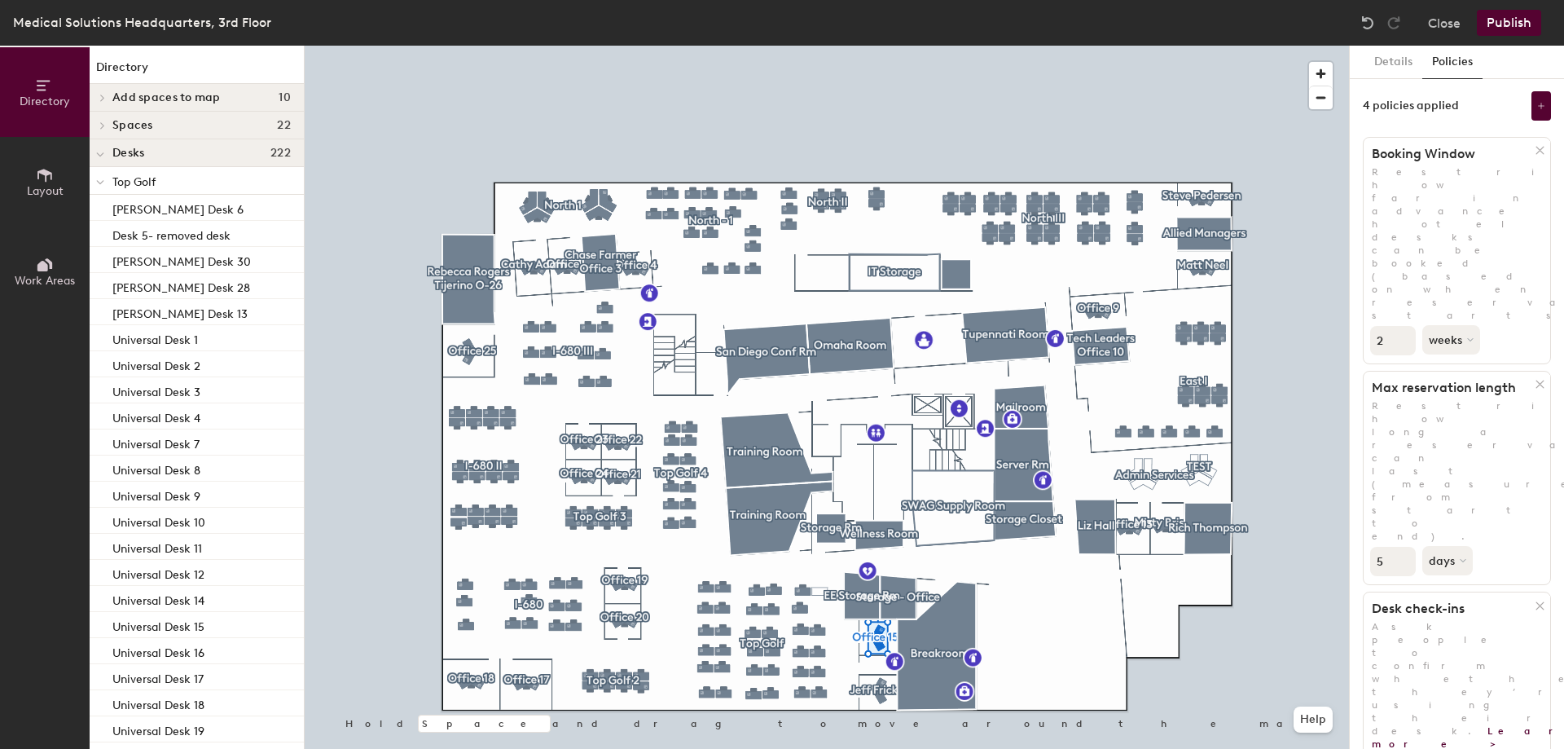
click at [1524, 19] on button "Publish" at bounding box center [1509, 23] width 64 height 26
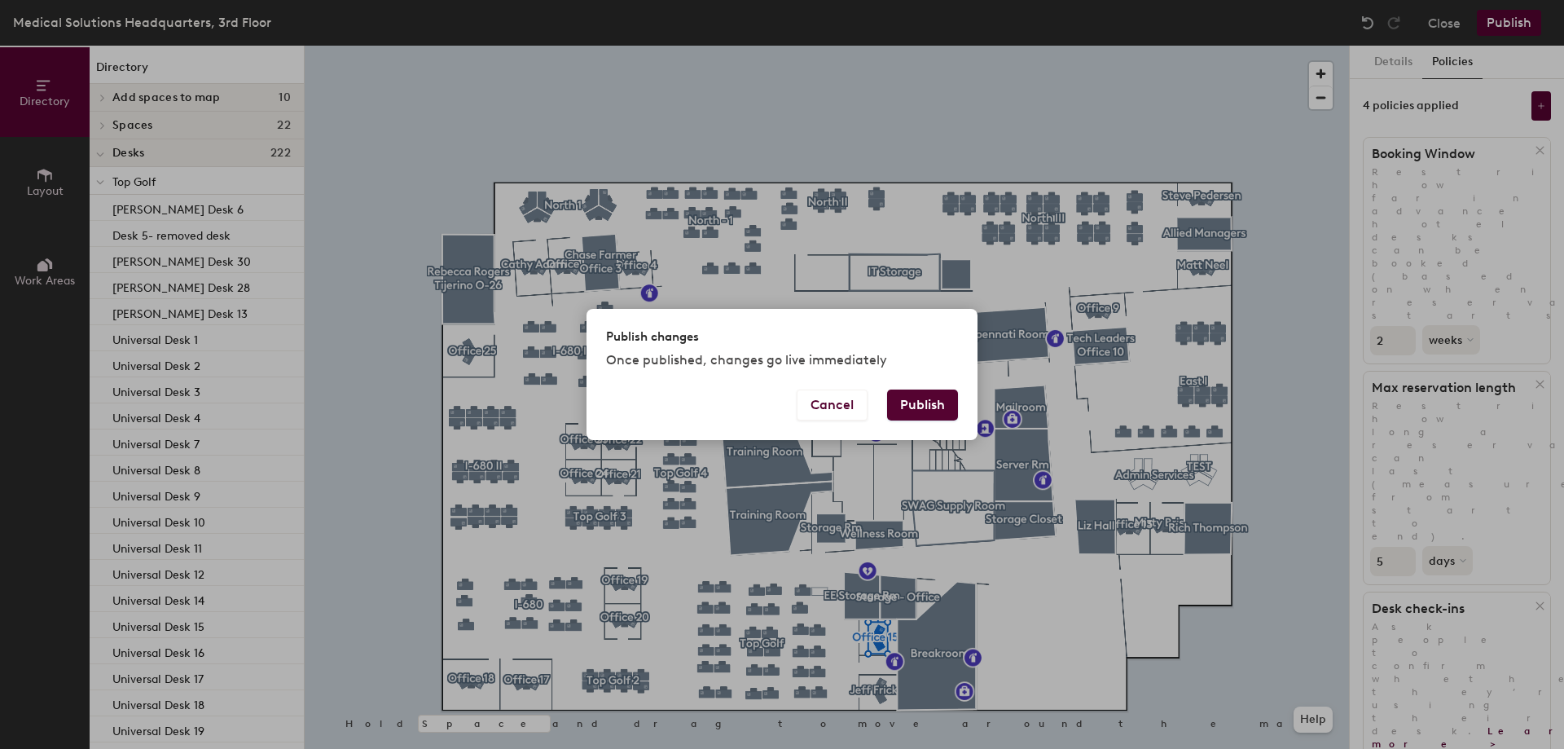
click at [943, 401] on button "Publish" at bounding box center [922, 404] width 71 height 31
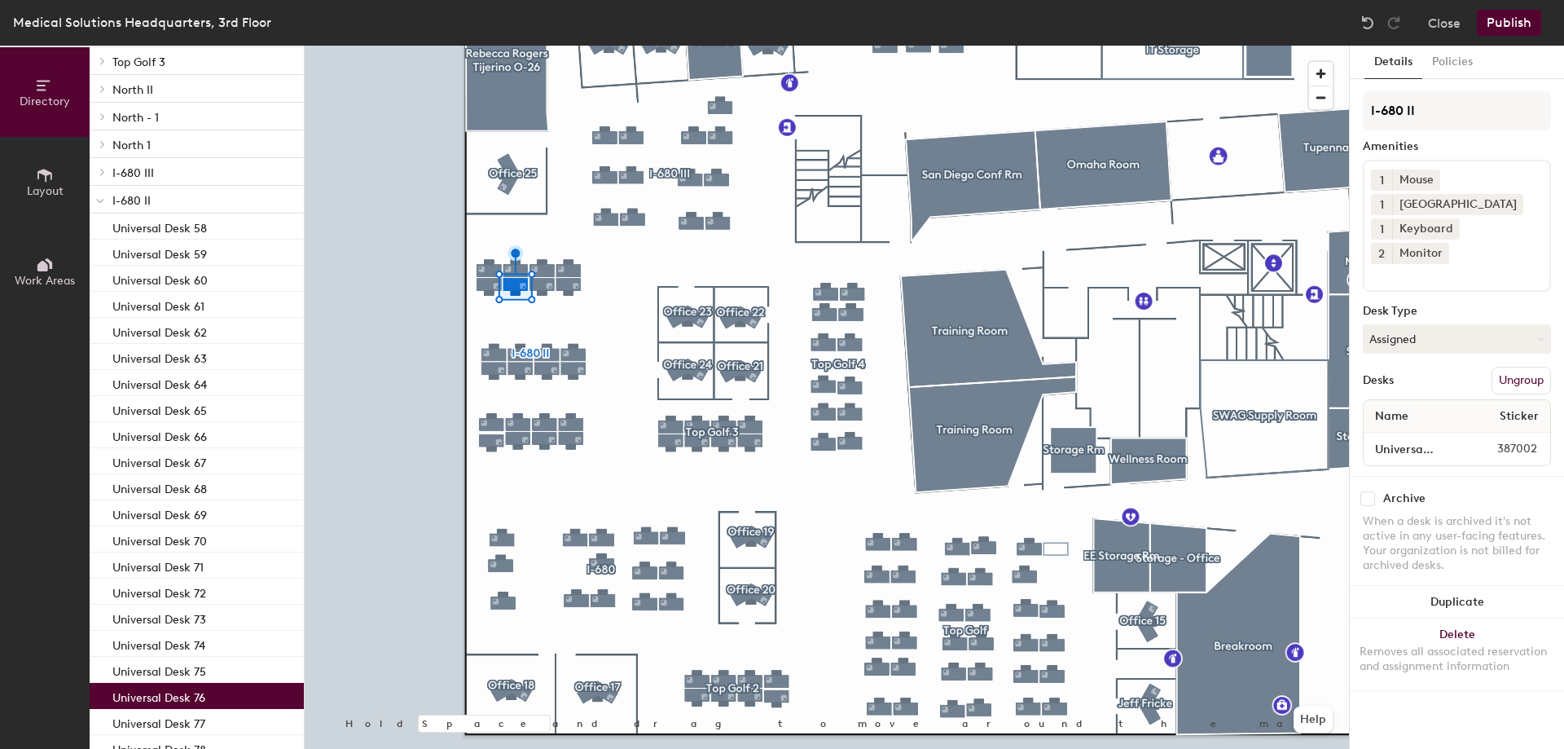
scroll to position [489, 0]
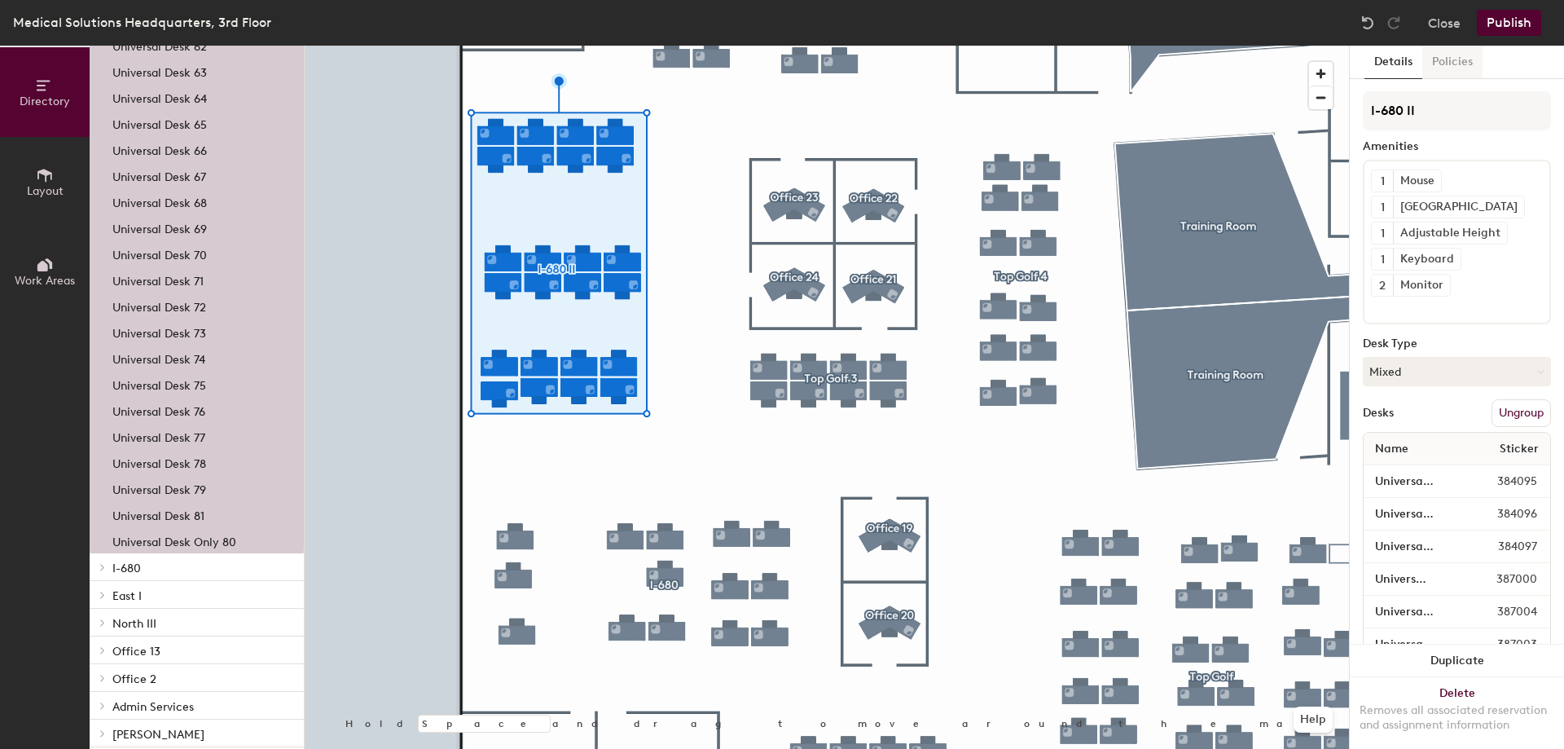
click at [1474, 56] on button "Policies" at bounding box center [1452, 62] width 60 height 33
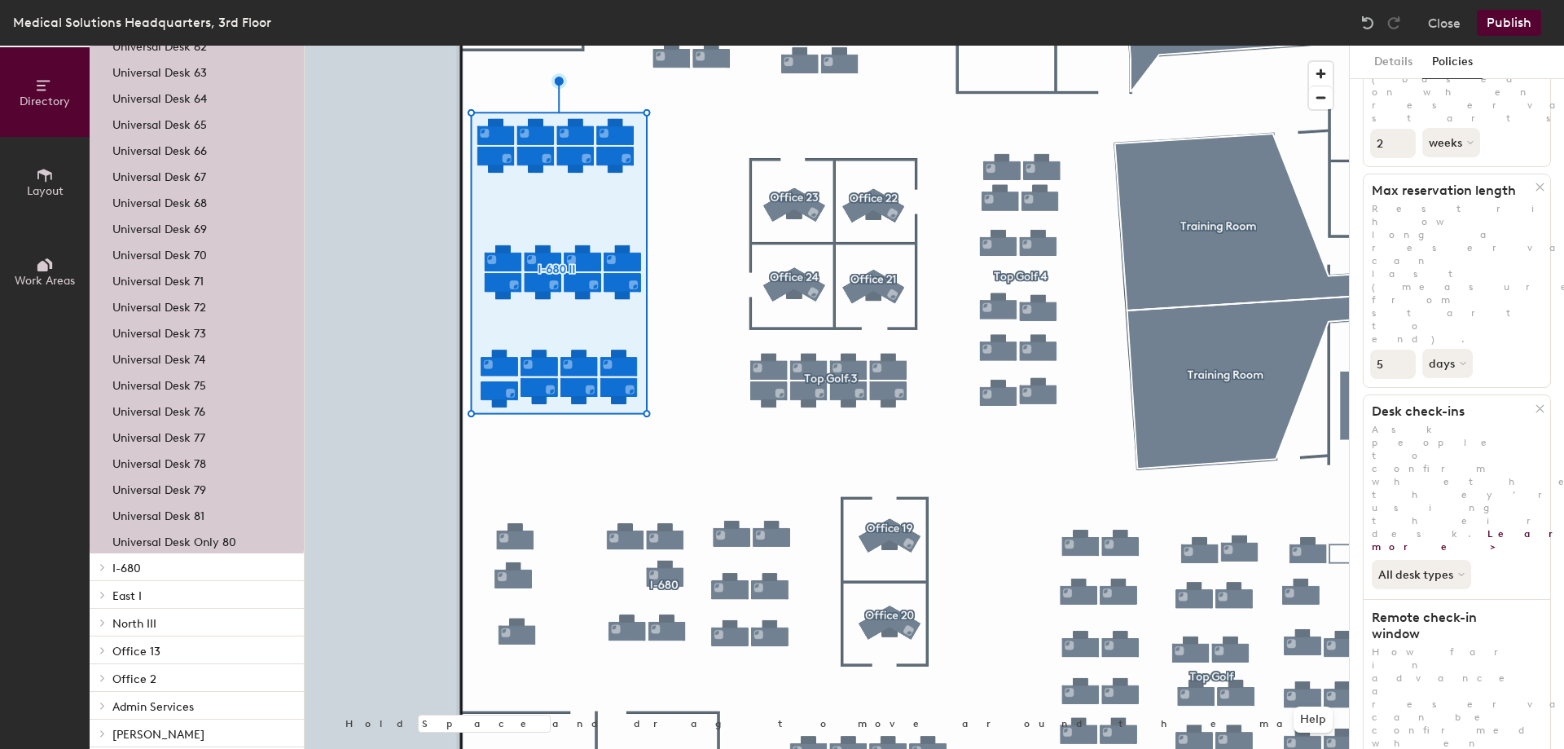
scroll to position [0, 0]
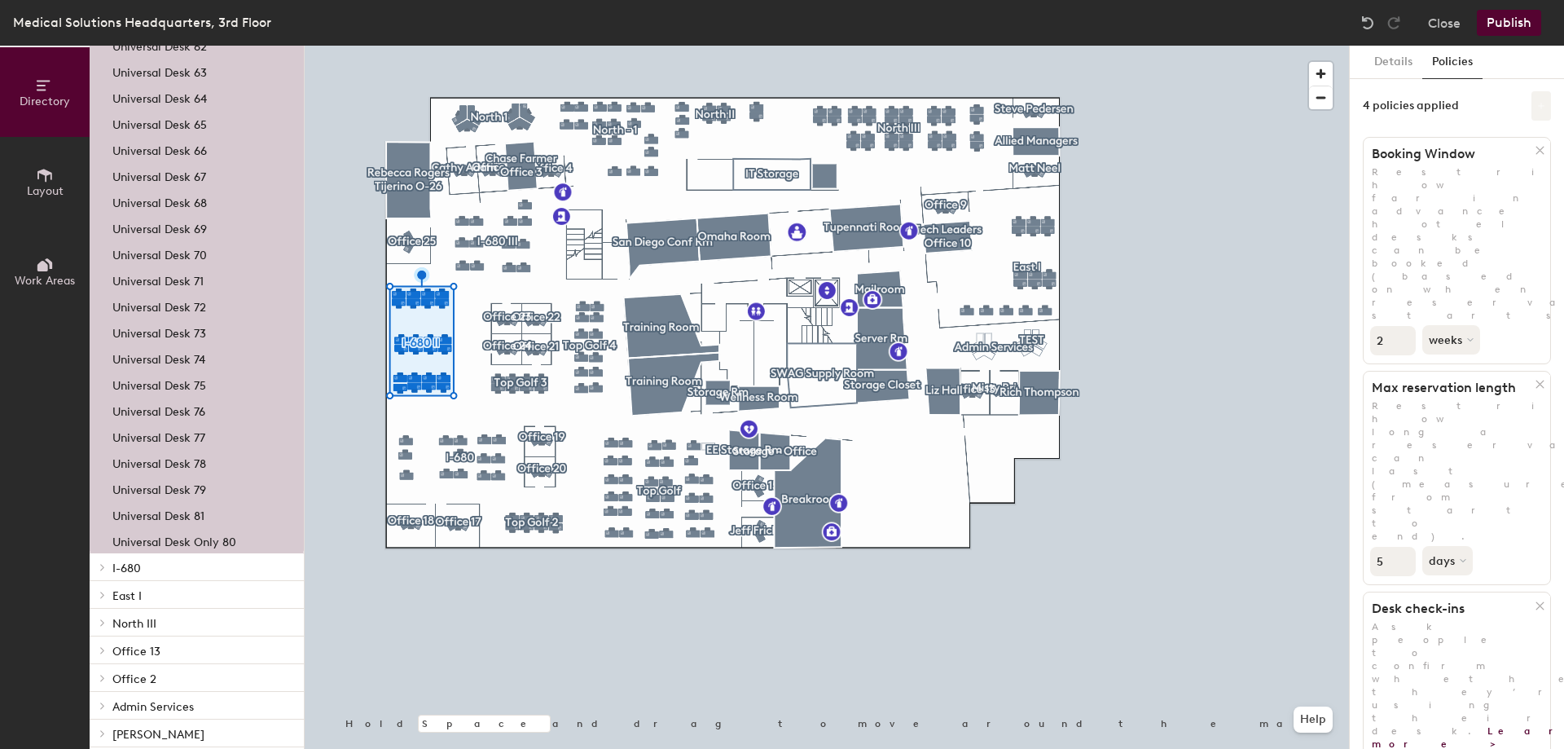
click at [1534, 101] on button at bounding box center [1541, 105] width 20 height 29
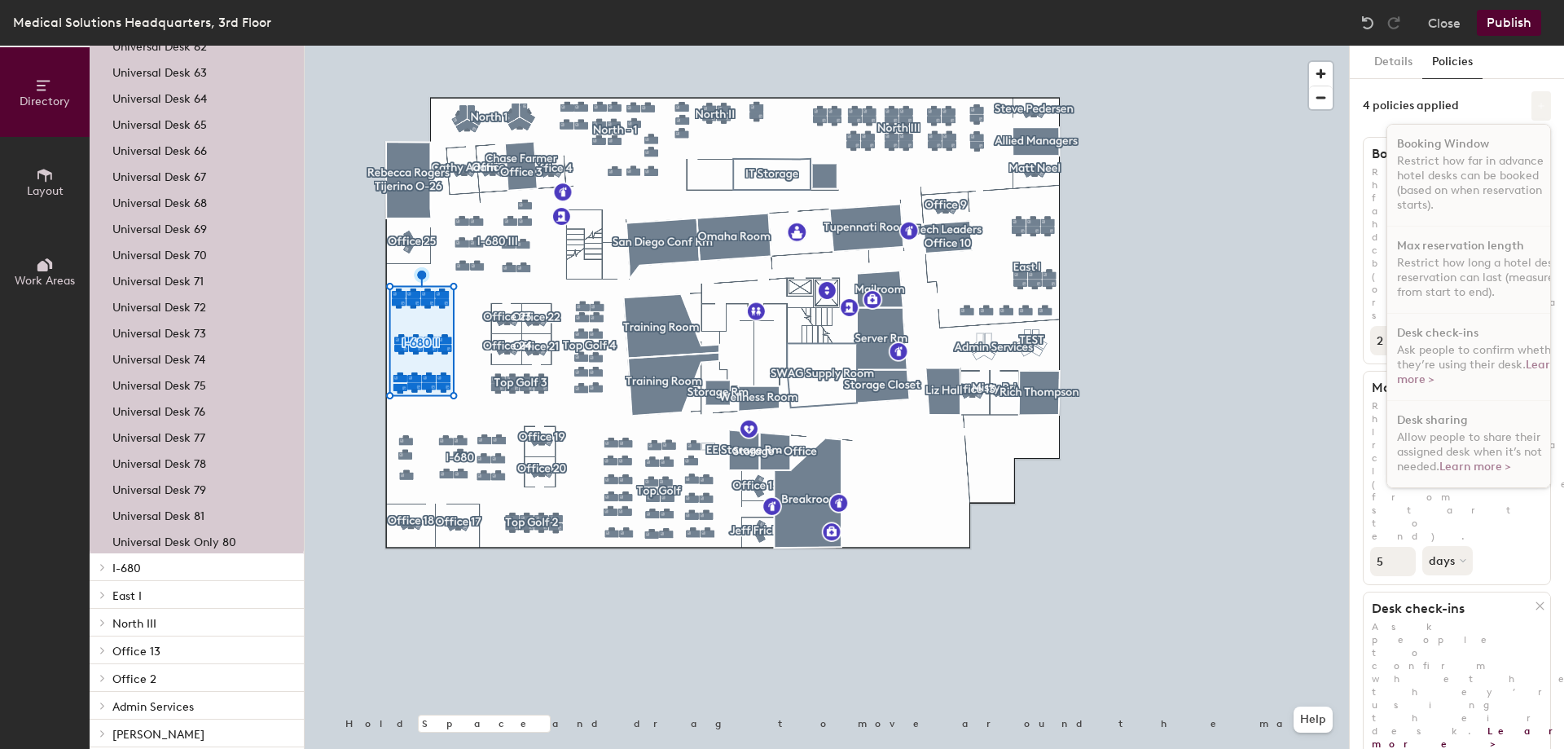
click at [1531, 113] on button at bounding box center [1541, 105] width 20 height 29
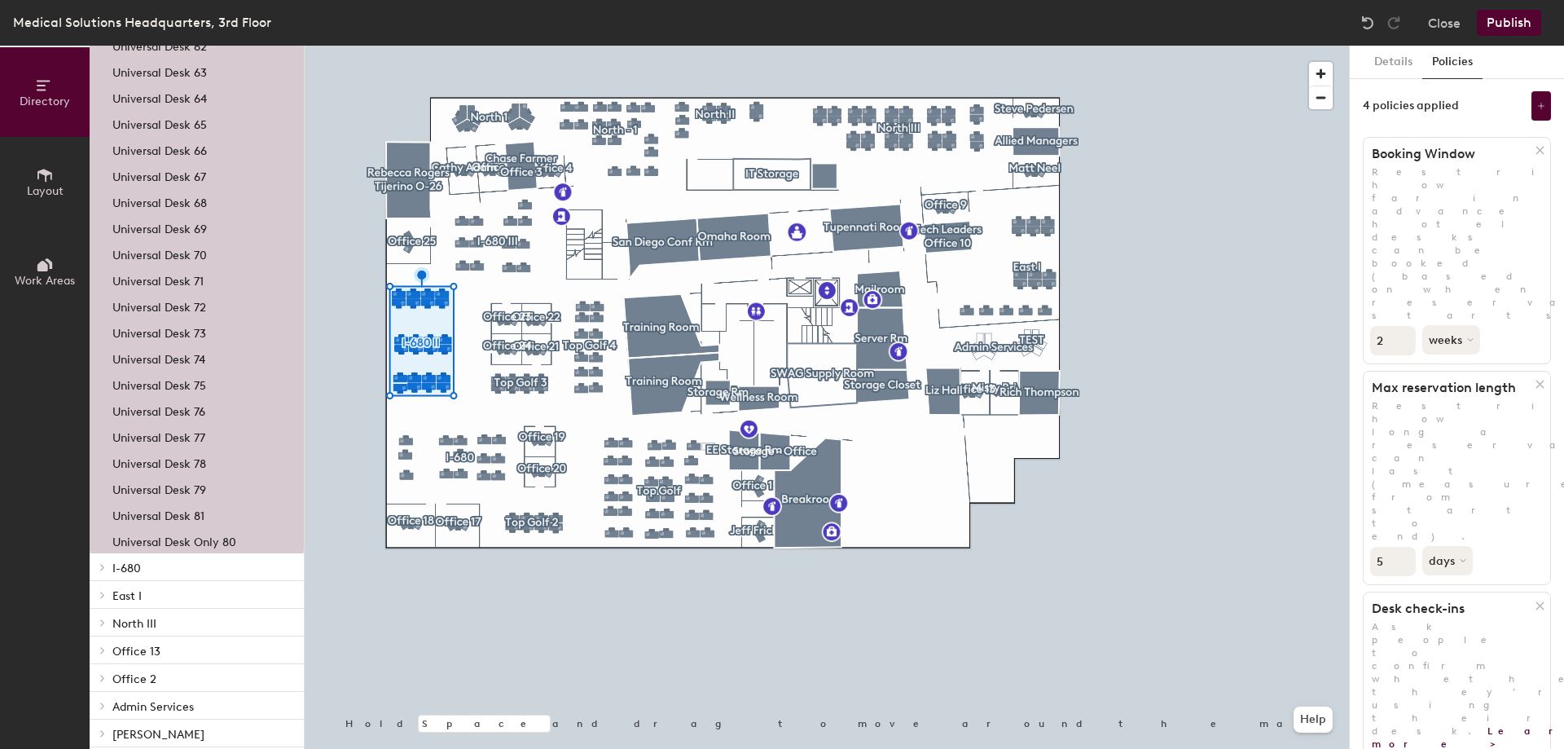
scroll to position [197, 0]
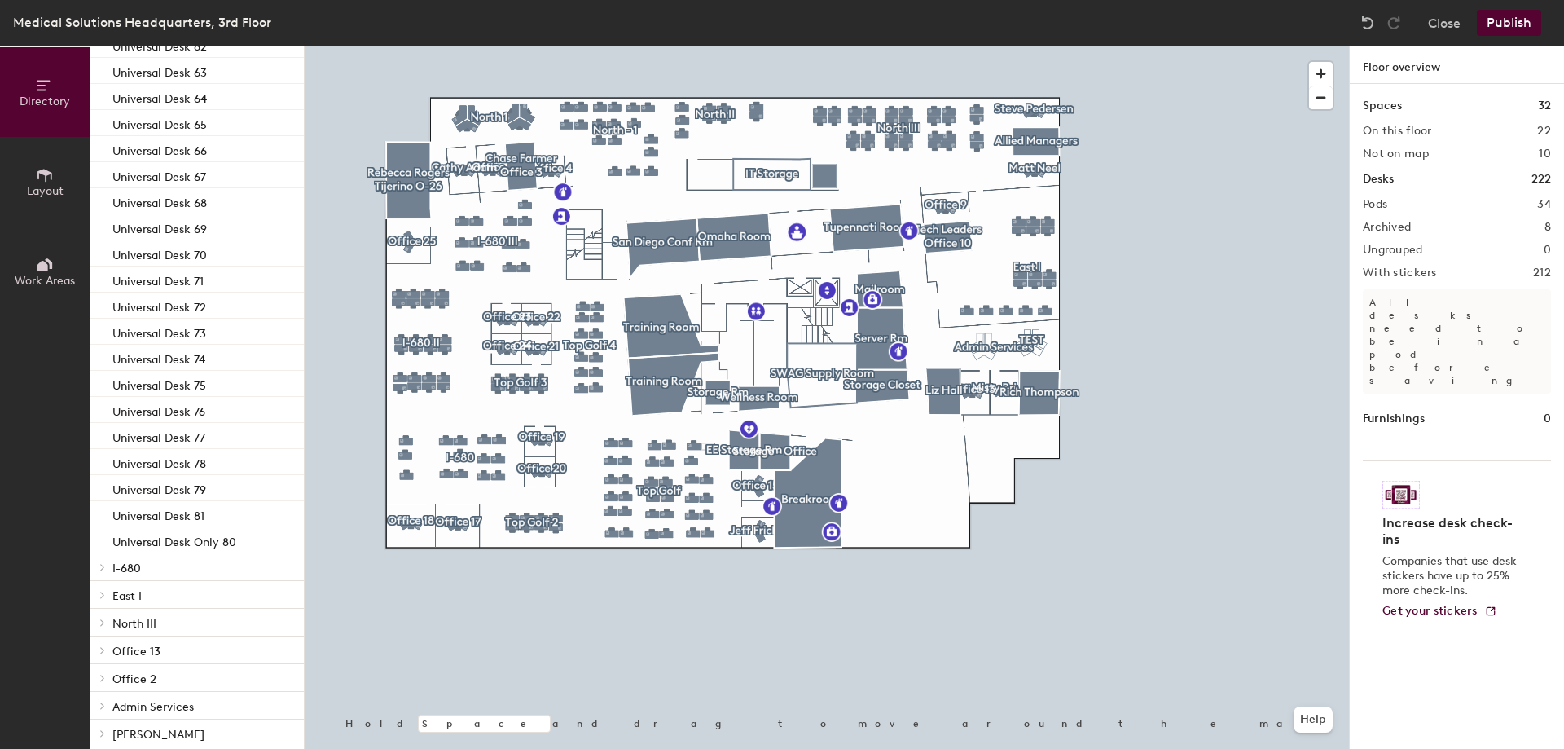
click at [1495, 25] on button "Publish" at bounding box center [1509, 23] width 64 height 26
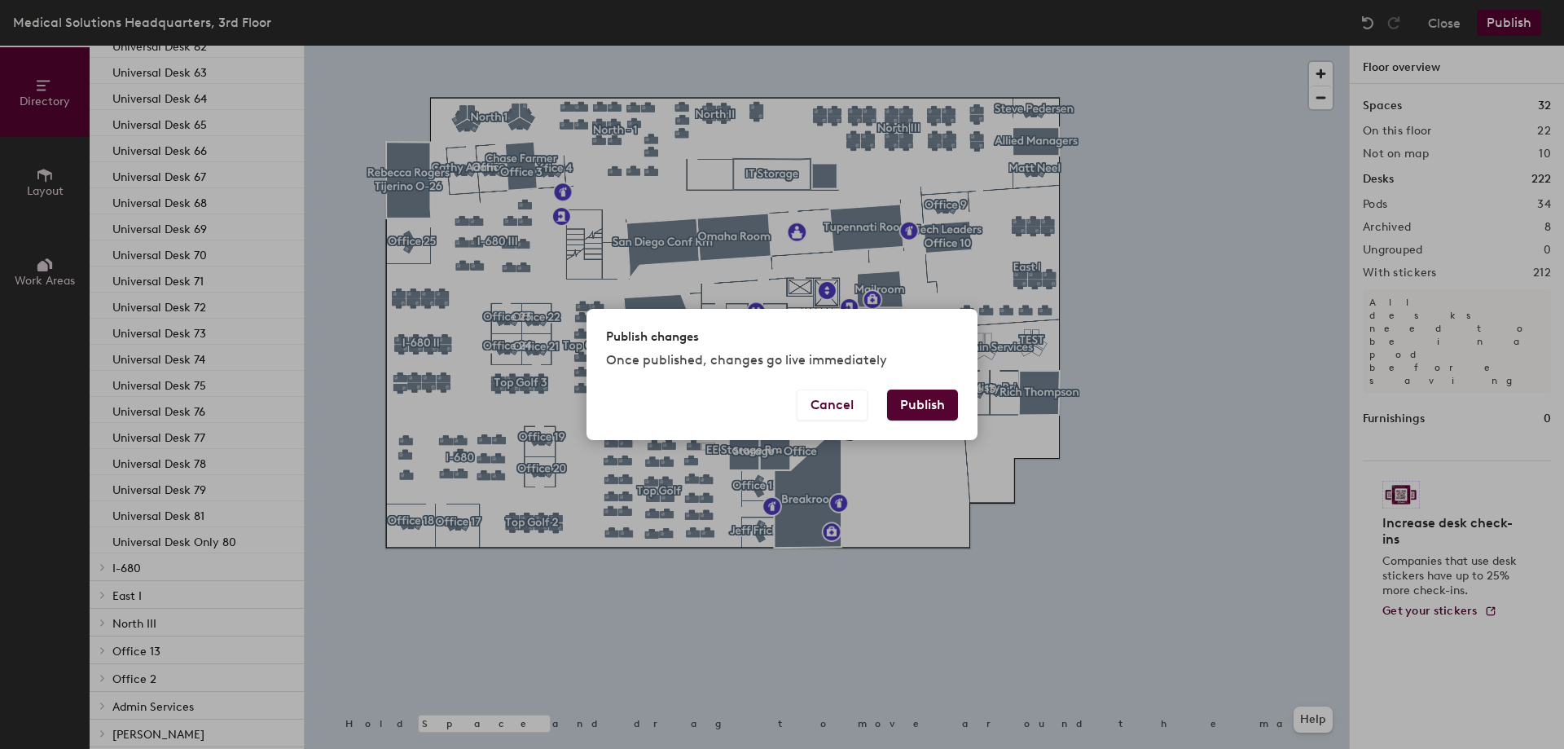
click at [923, 405] on button "Publish" at bounding box center [922, 404] width 71 height 31
